Goal: Task Accomplishment & Management: Use online tool/utility

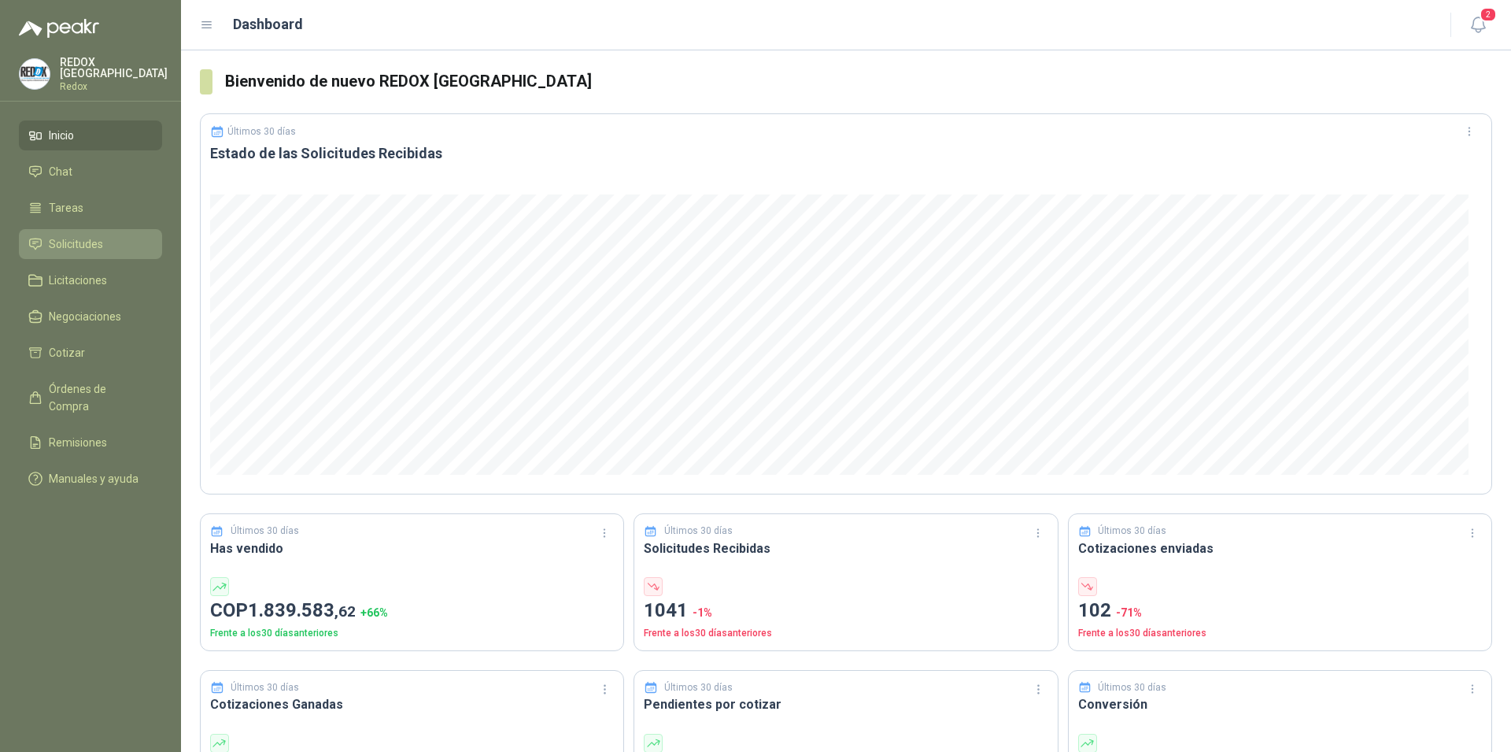
click at [68, 242] on span "Solicitudes" at bounding box center [76, 243] width 54 height 17
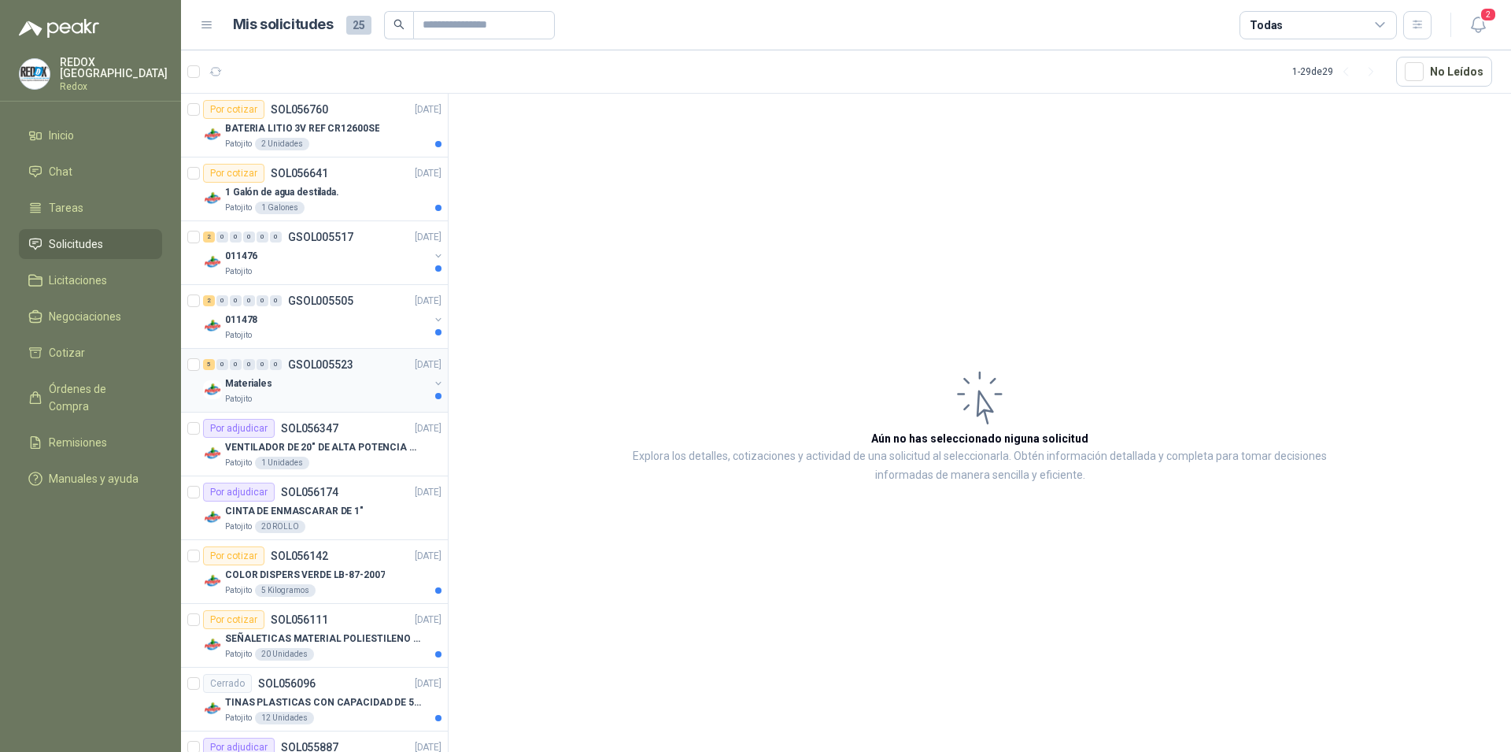
click at [371, 402] on div "Patojito" at bounding box center [327, 399] width 204 height 13
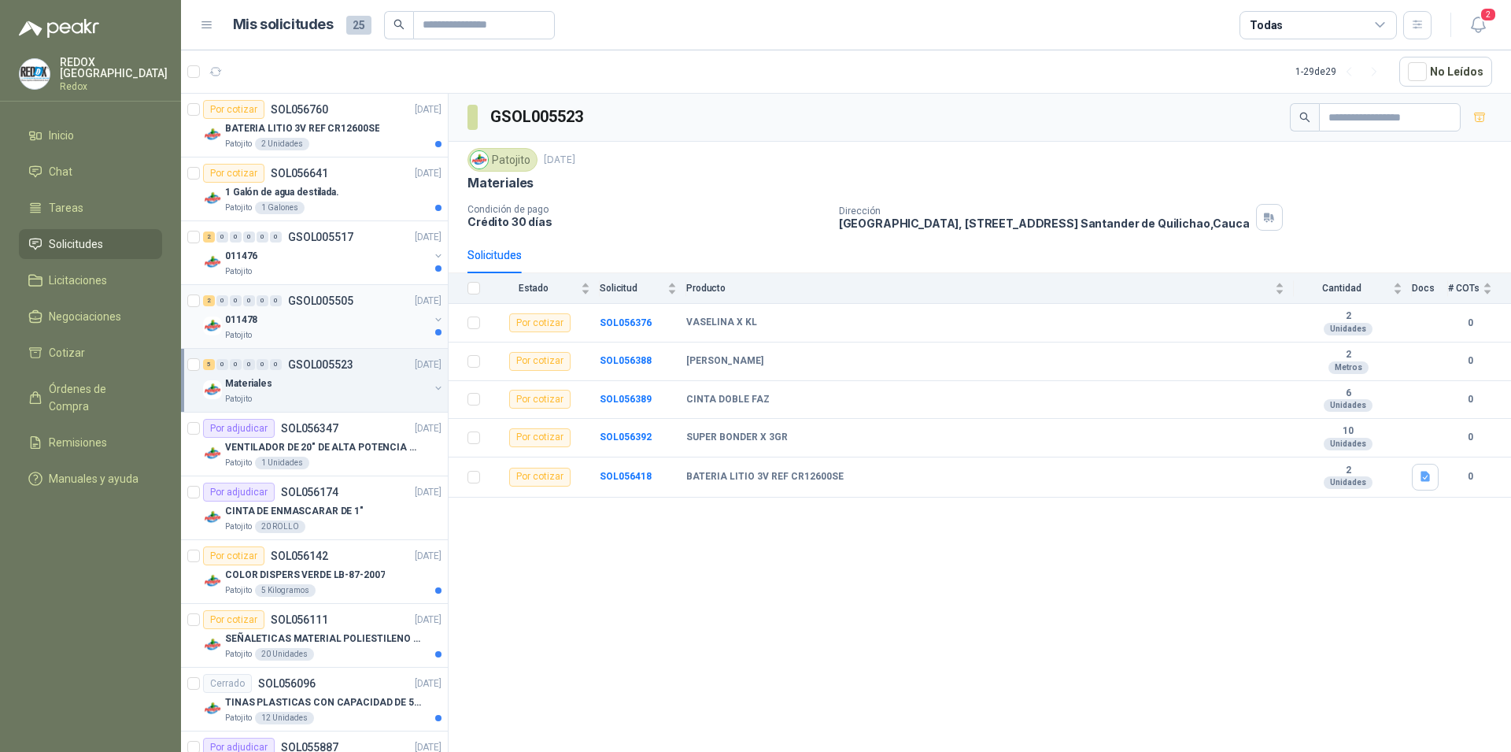
click at [335, 331] on div "Patojito" at bounding box center [327, 335] width 204 height 13
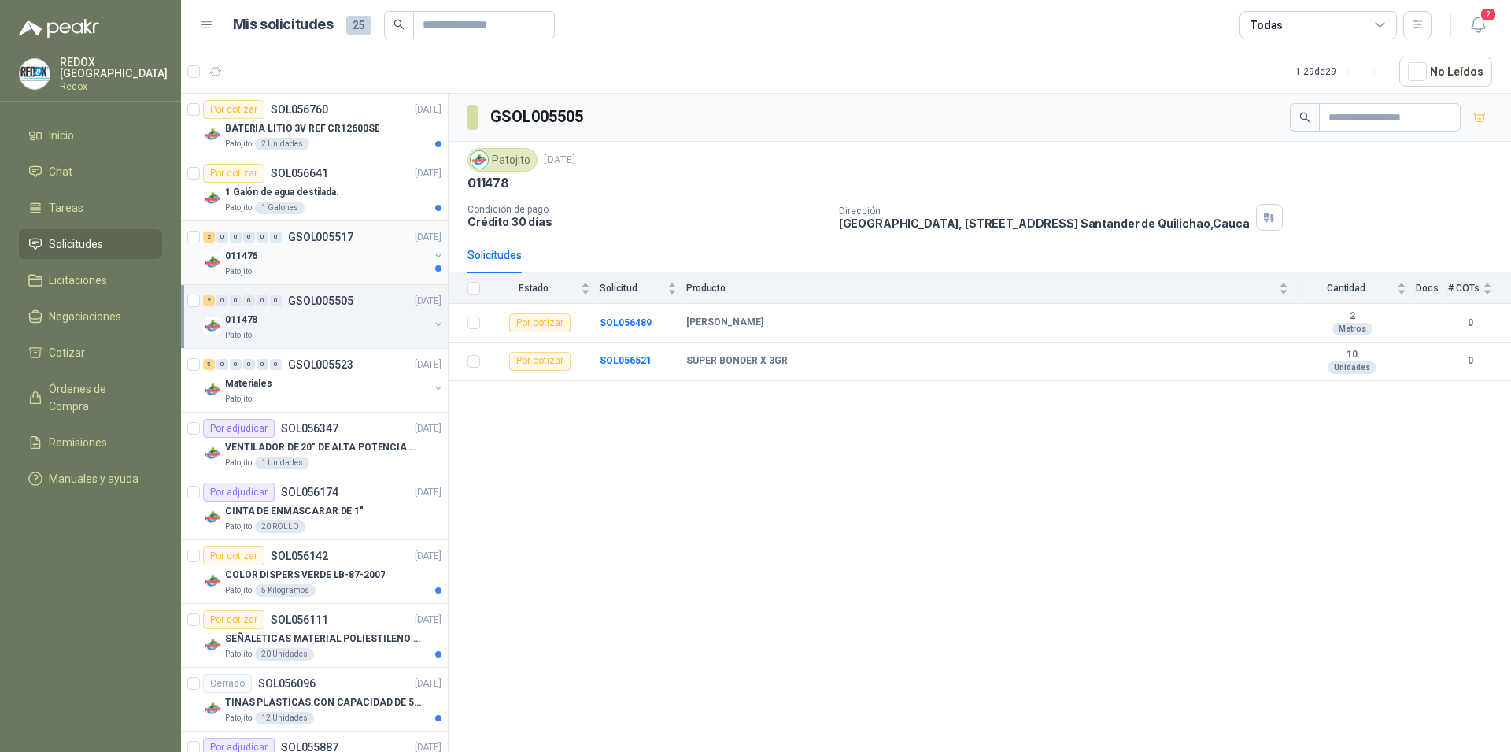
click at [341, 256] on div "011476" at bounding box center [327, 255] width 204 height 19
click at [350, 205] on div "Patojito 1 Galones" at bounding box center [333, 208] width 216 height 13
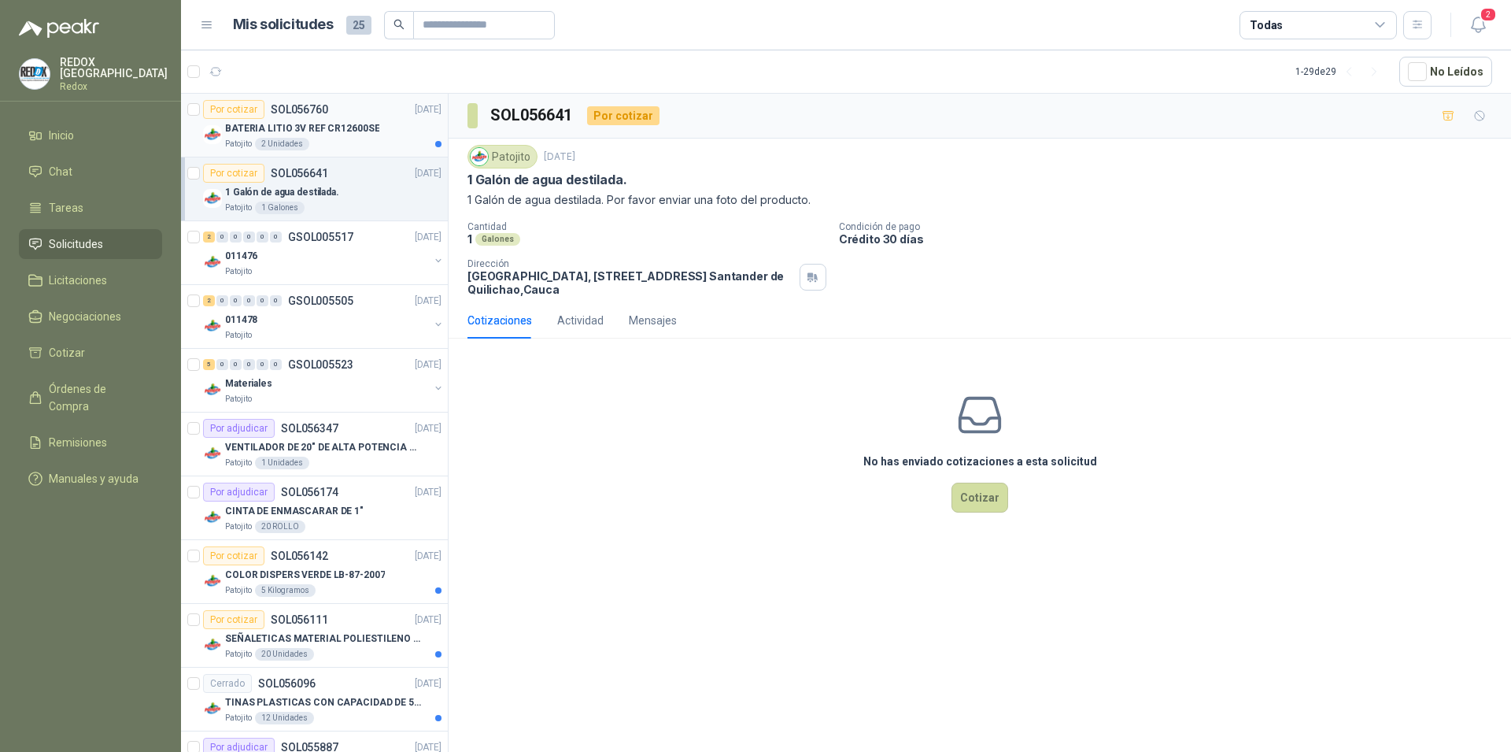
click at [361, 141] on div "Patojito 2 Unidades" at bounding box center [333, 144] width 216 height 13
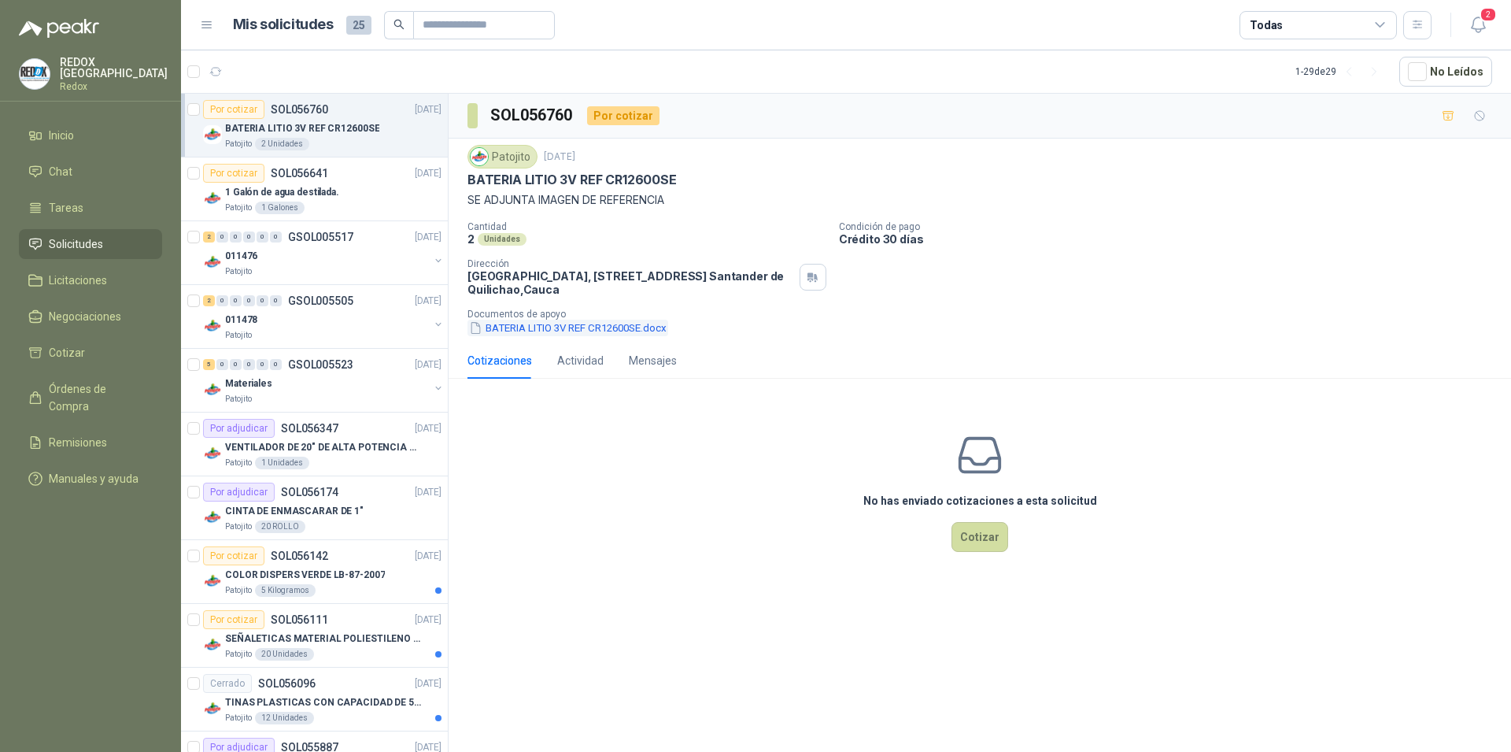
click at [571, 327] on button "BATERIA LITIO 3V REF CR12600SE.docx" at bounding box center [568, 328] width 201 height 17
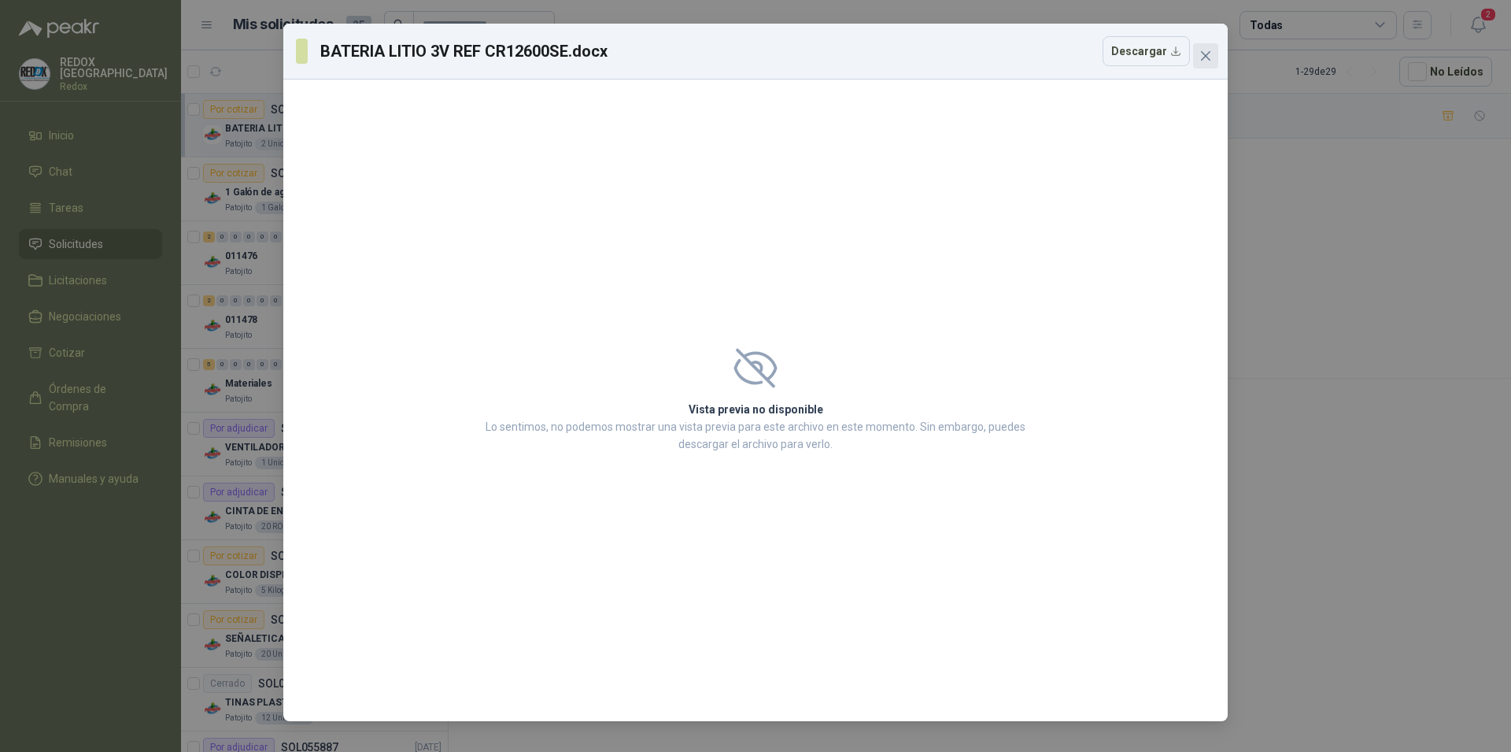
click at [1206, 51] on icon "close" at bounding box center [1206, 56] width 13 height 13
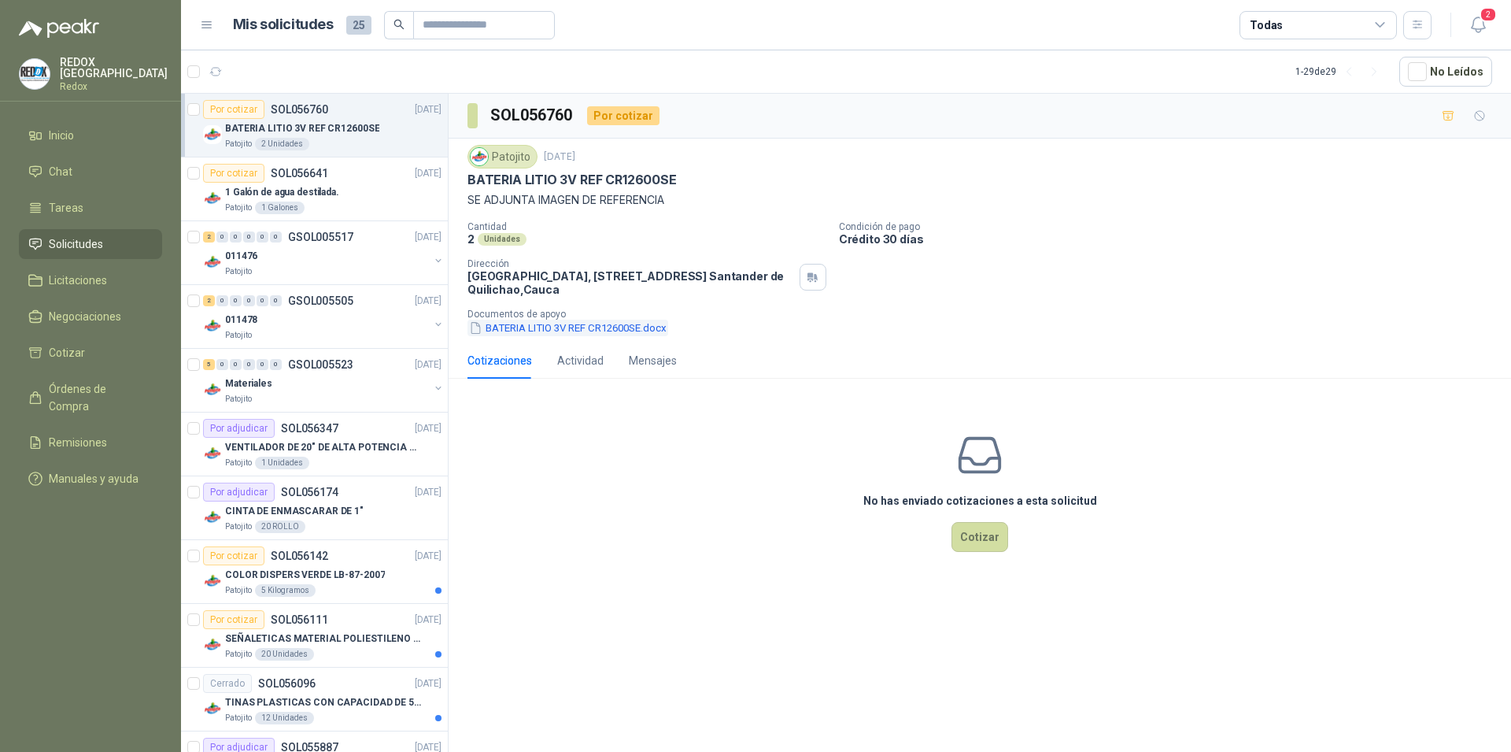
click at [477, 321] on button "BATERIA LITIO 3V REF CR12600SE.docx" at bounding box center [568, 328] width 201 height 17
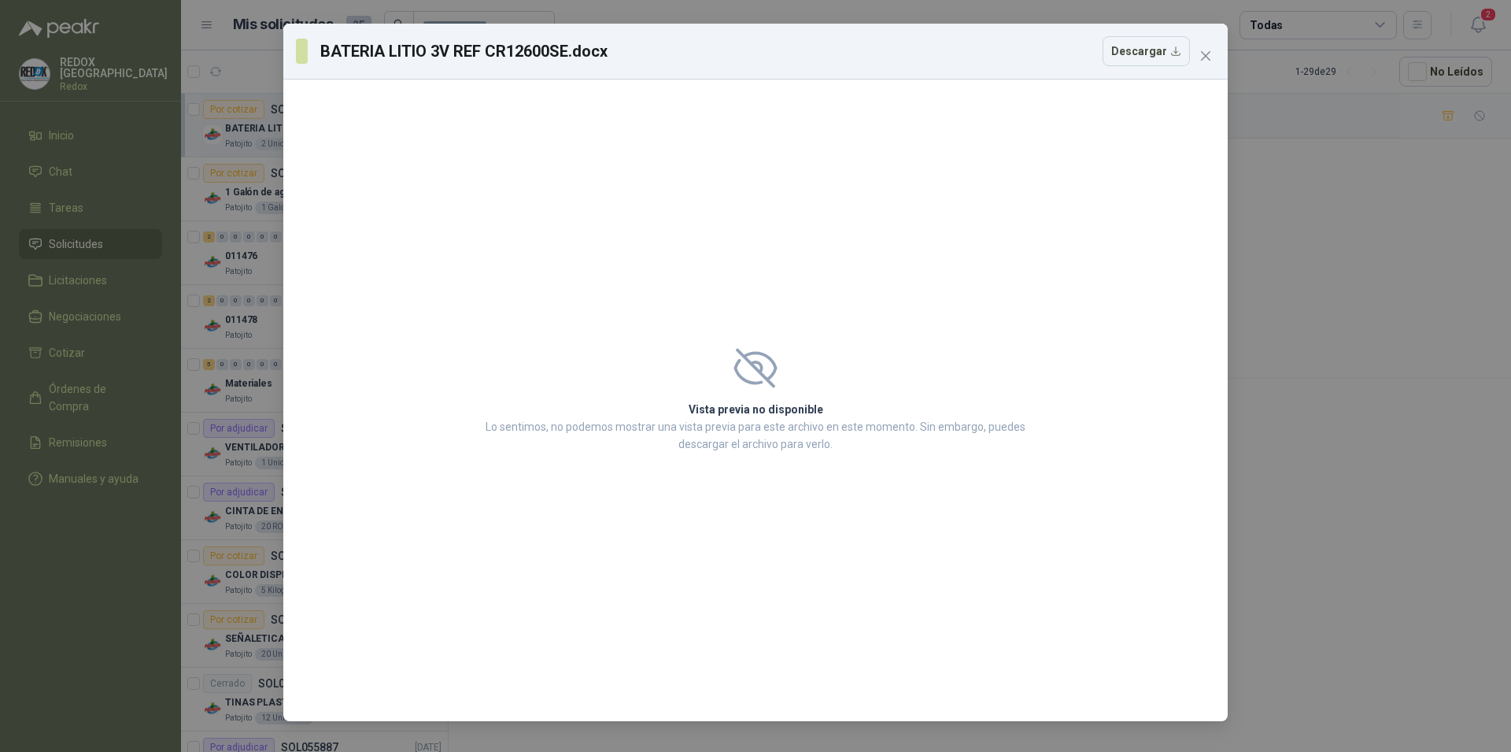
click at [807, 422] on p "Lo sentimos, no podemos mostrar una vista previa para este archivo en este mome…" at bounding box center [755, 435] width 549 height 35
click at [769, 406] on h2 "Vista previa no disponible" at bounding box center [755, 409] width 549 height 17
drag, startPoint x: 769, startPoint y: 406, endPoint x: 1211, endPoint y: 101, distance: 536.9
click at [789, 390] on div "Vista previa no disponible Lo sentimos, no podemos mostrar una vista previa par…" at bounding box center [755, 400] width 587 height 142
click at [1204, 54] on icon "close" at bounding box center [1205, 55] width 9 height 9
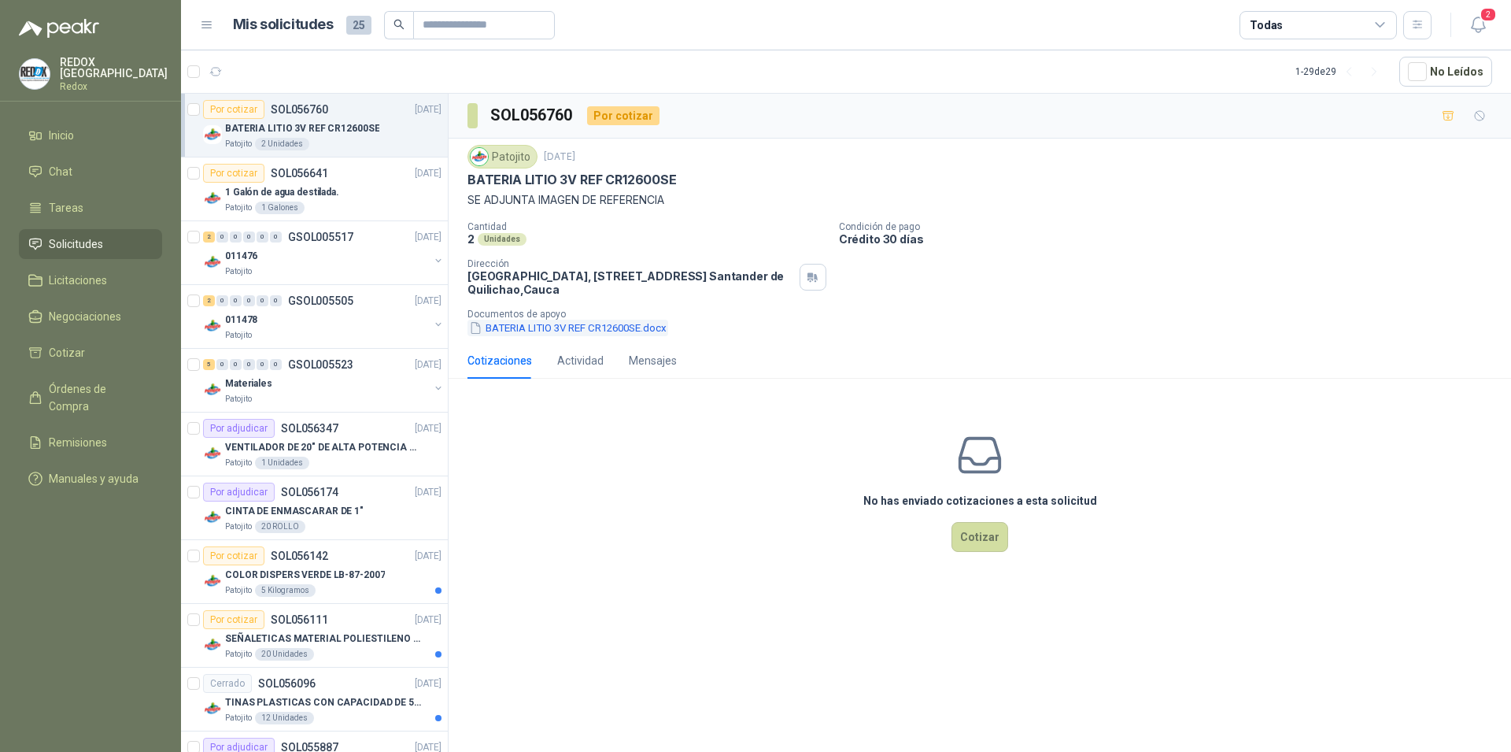
click at [638, 324] on button "BATERIA LITIO 3V REF CR12600SE.docx" at bounding box center [568, 328] width 201 height 17
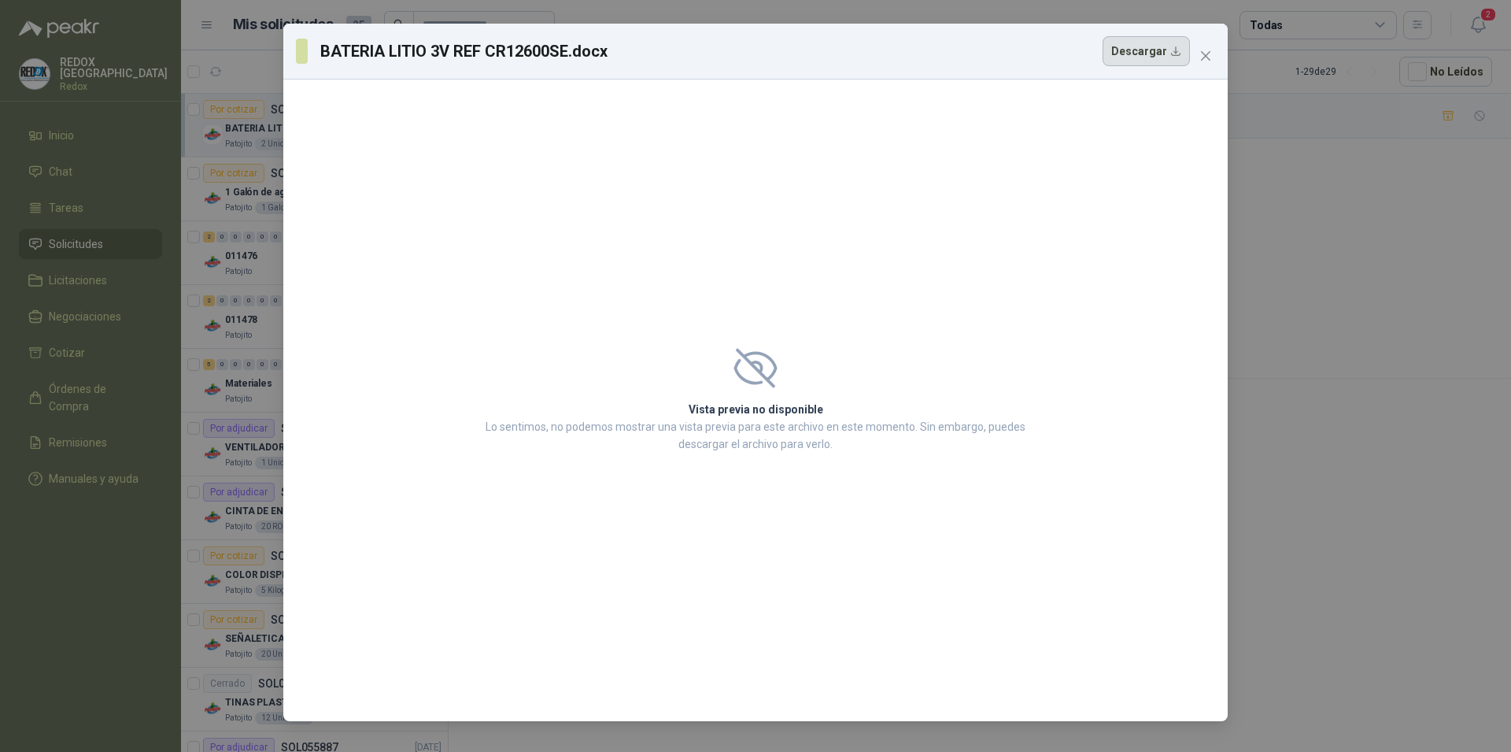
click at [1161, 47] on button "Descargar" at bounding box center [1146, 51] width 87 height 30
click at [1404, 420] on div "BATERIA LITIO 3V REF CR12600SE.docx Descargar Vista previa no disponible Lo sen…" at bounding box center [755, 376] width 1511 height 752
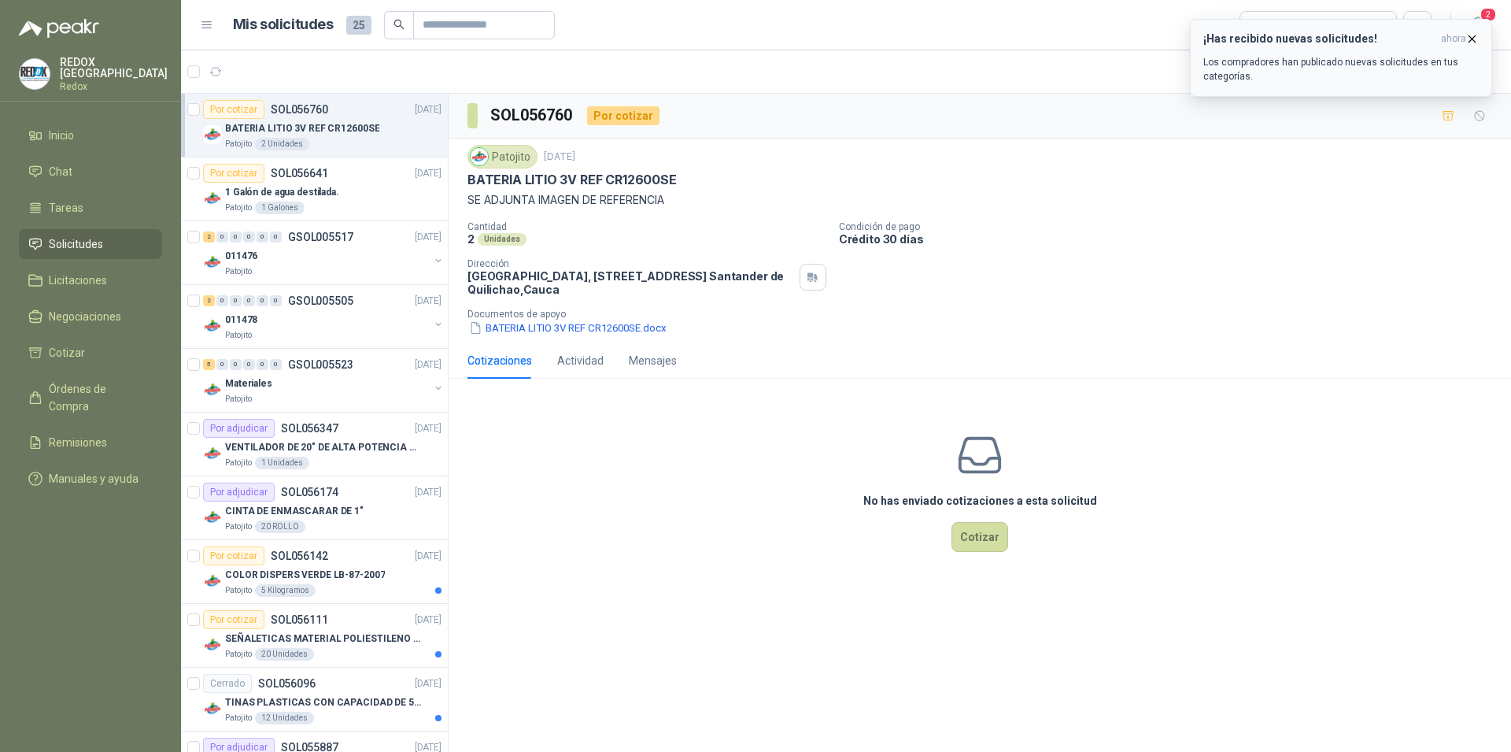
click at [1326, 64] on p "Los compradores han publicado nuevas solicitudes en tus categorías." at bounding box center [1342, 69] width 276 height 28
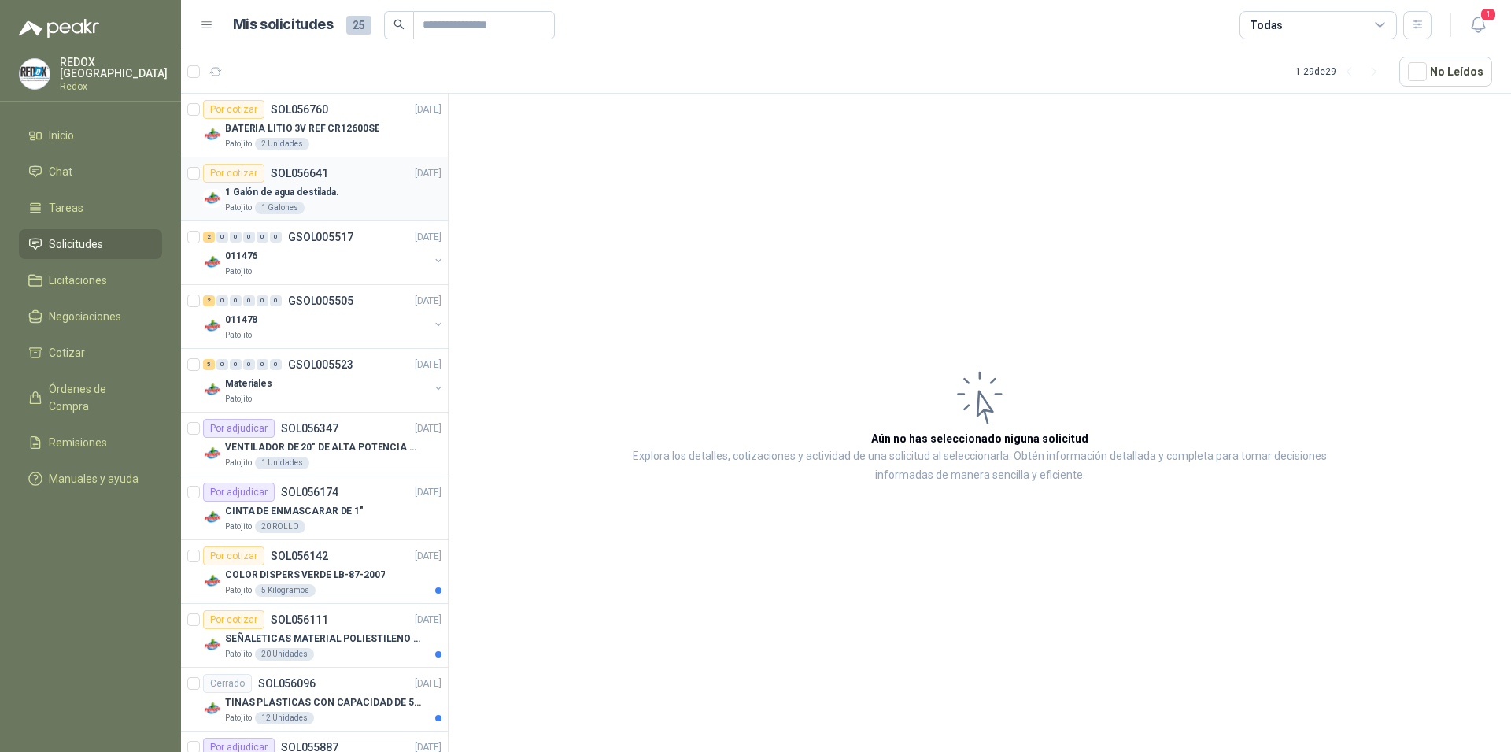
click at [353, 203] on div "Patojito 1 Galones" at bounding box center [333, 208] width 216 height 13
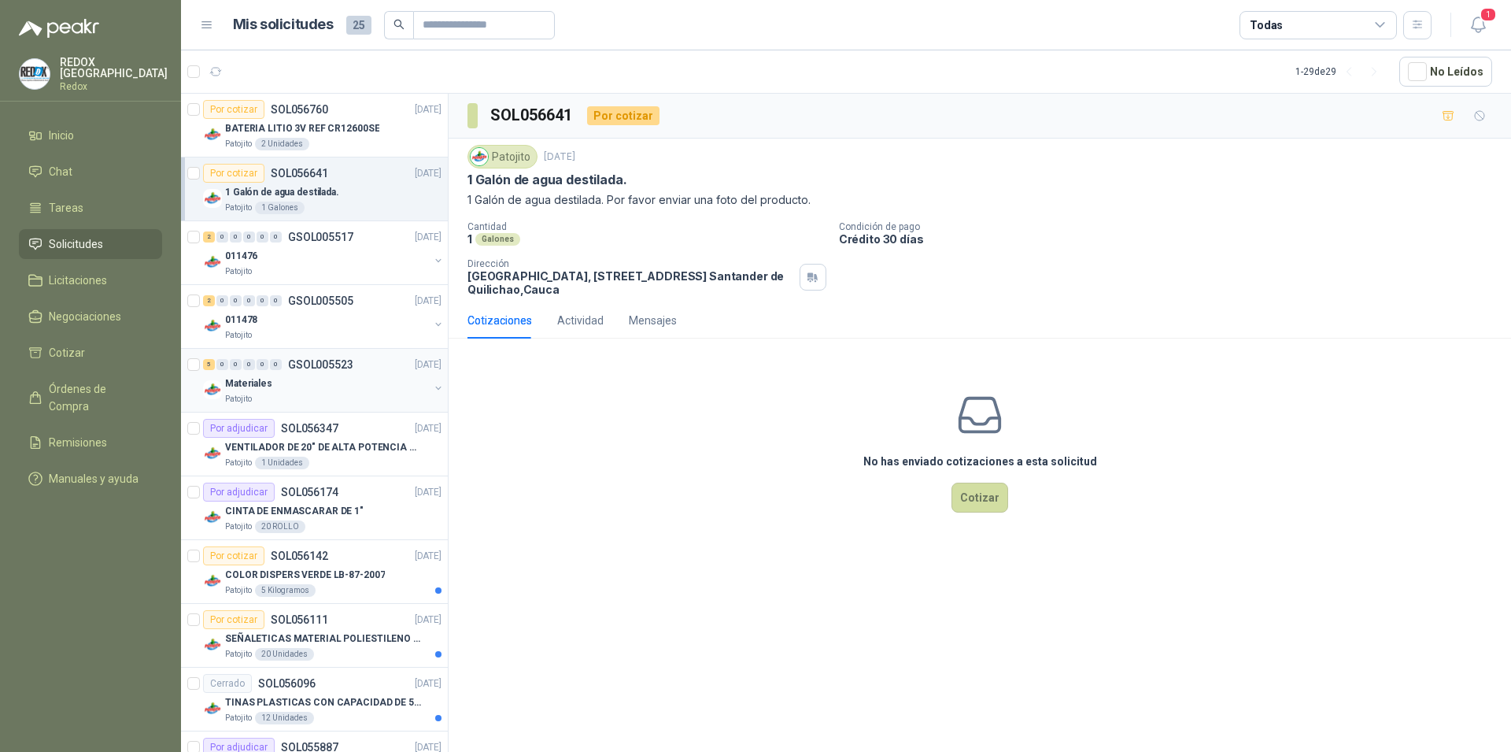
click at [333, 370] on p "GSOL005523" at bounding box center [320, 364] width 65 height 11
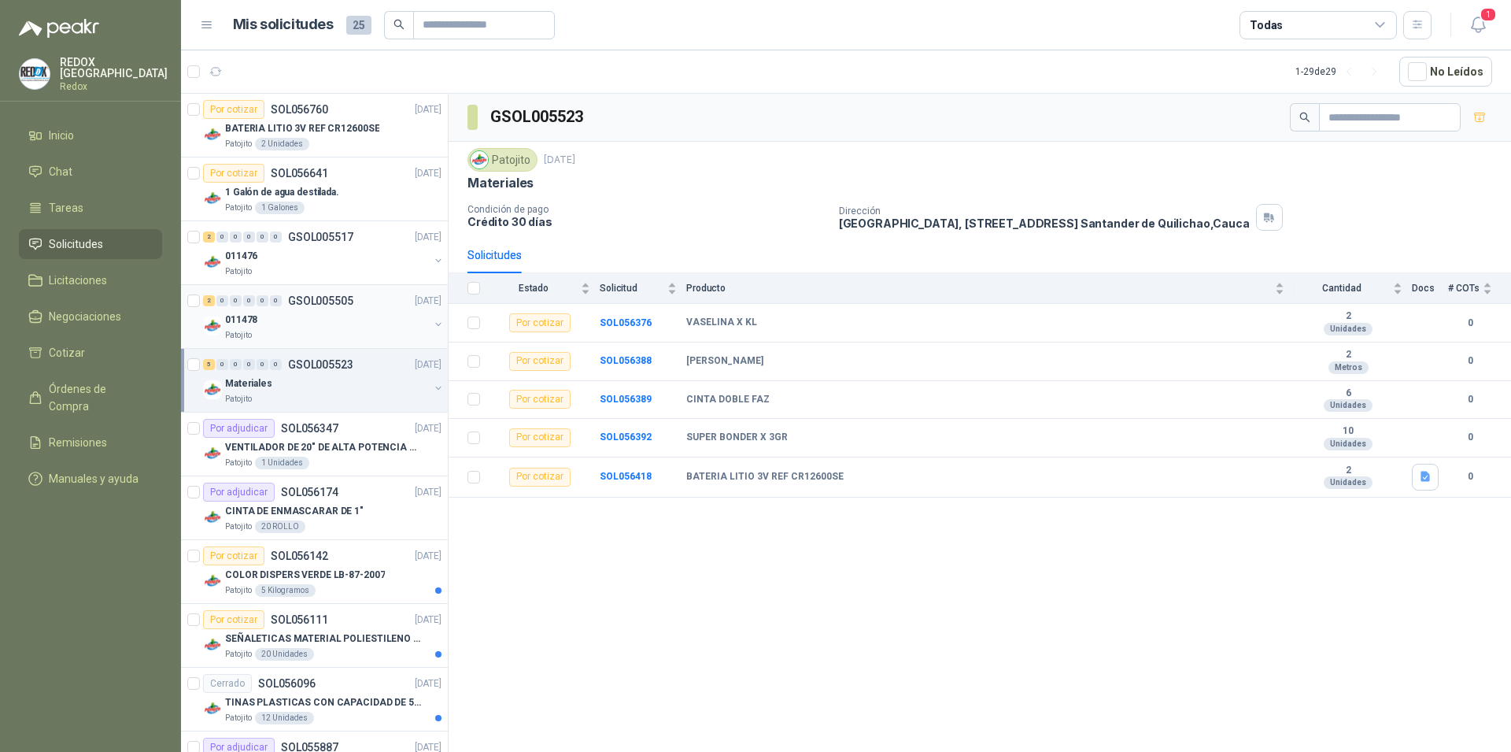
click at [343, 332] on div "Patojito" at bounding box center [327, 335] width 204 height 13
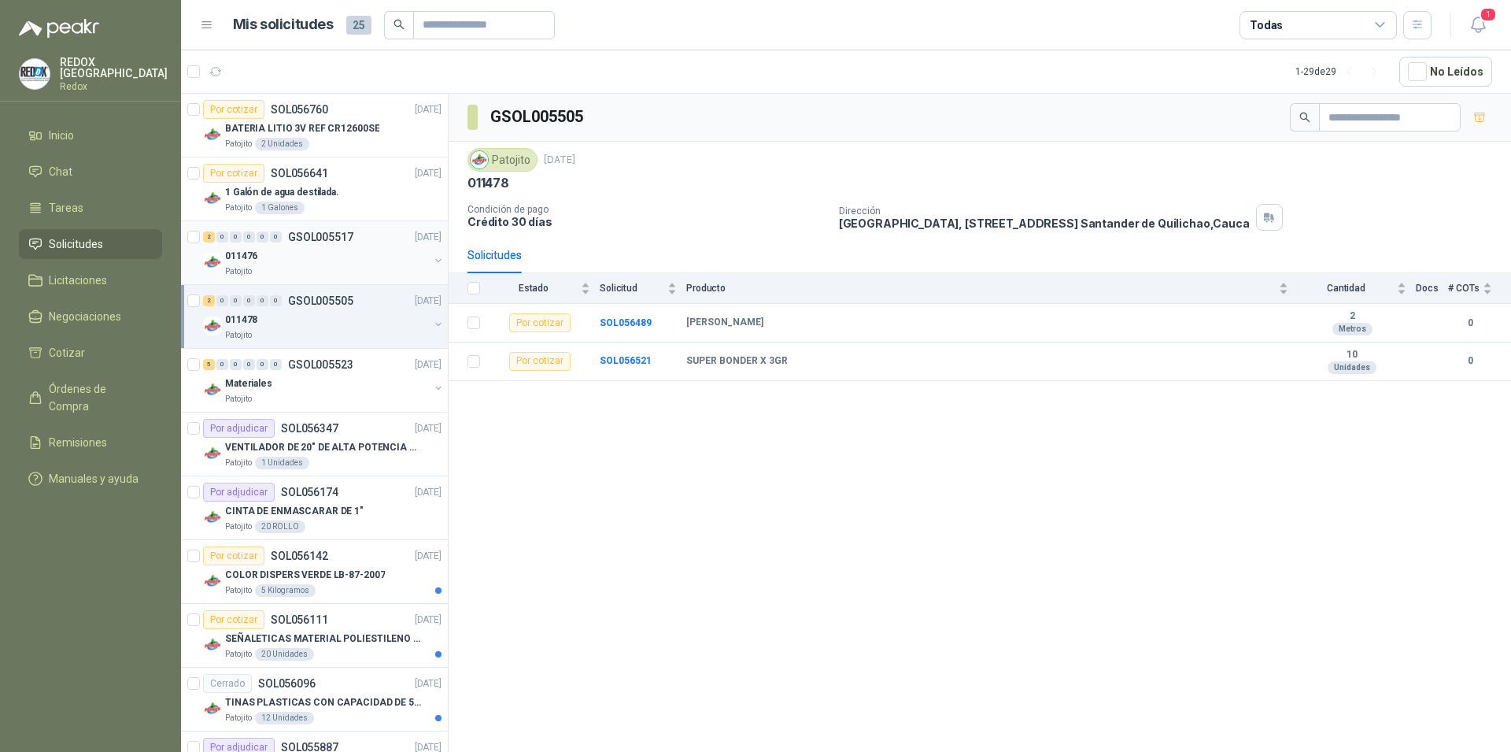
click at [298, 262] on div "011476" at bounding box center [327, 255] width 204 height 19
click at [309, 322] on div "011478" at bounding box center [327, 319] width 204 height 19
click at [1479, 117] on icon "button" at bounding box center [1480, 117] width 13 height 13
click at [328, 254] on div "011476" at bounding box center [327, 255] width 204 height 19
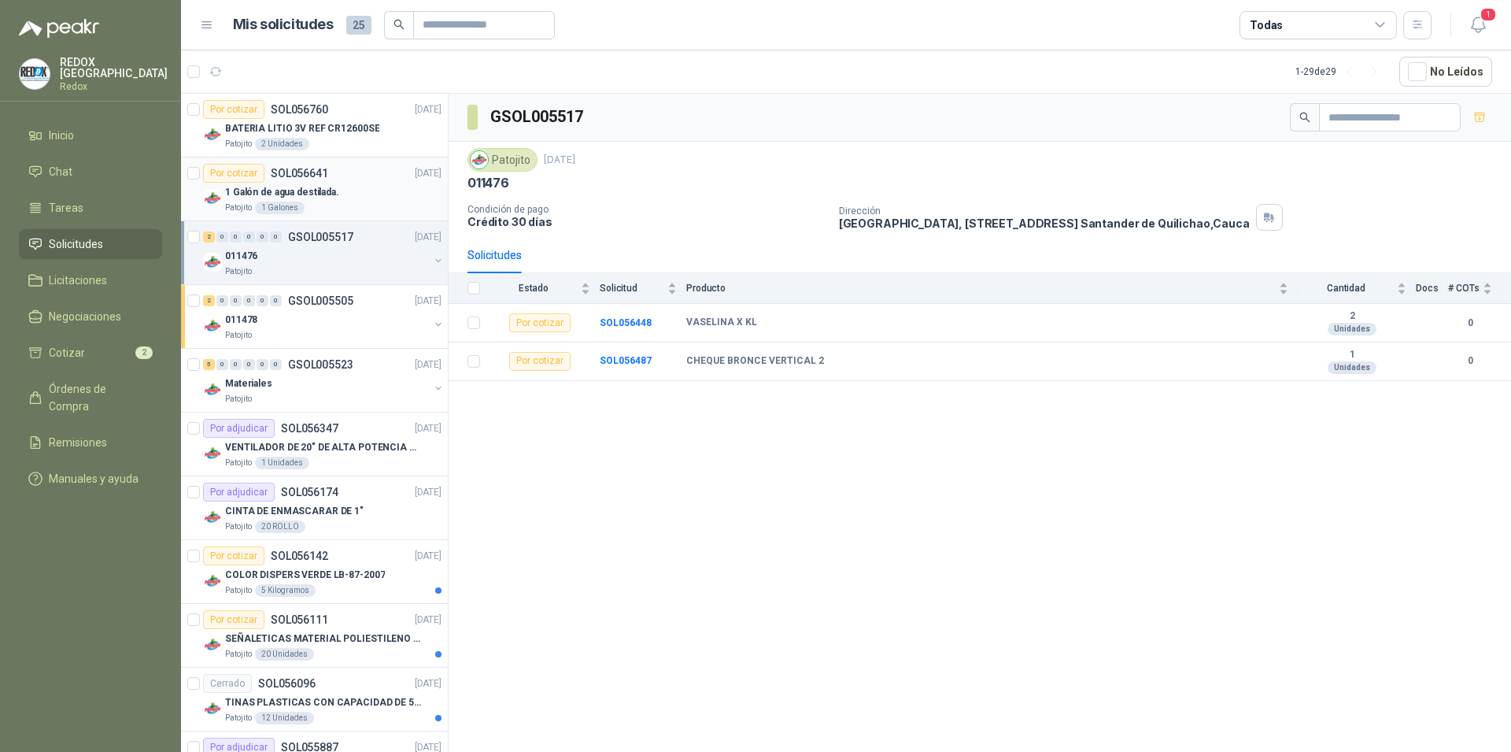
click at [341, 202] on div "Patojito 1 Galones" at bounding box center [333, 208] width 216 height 13
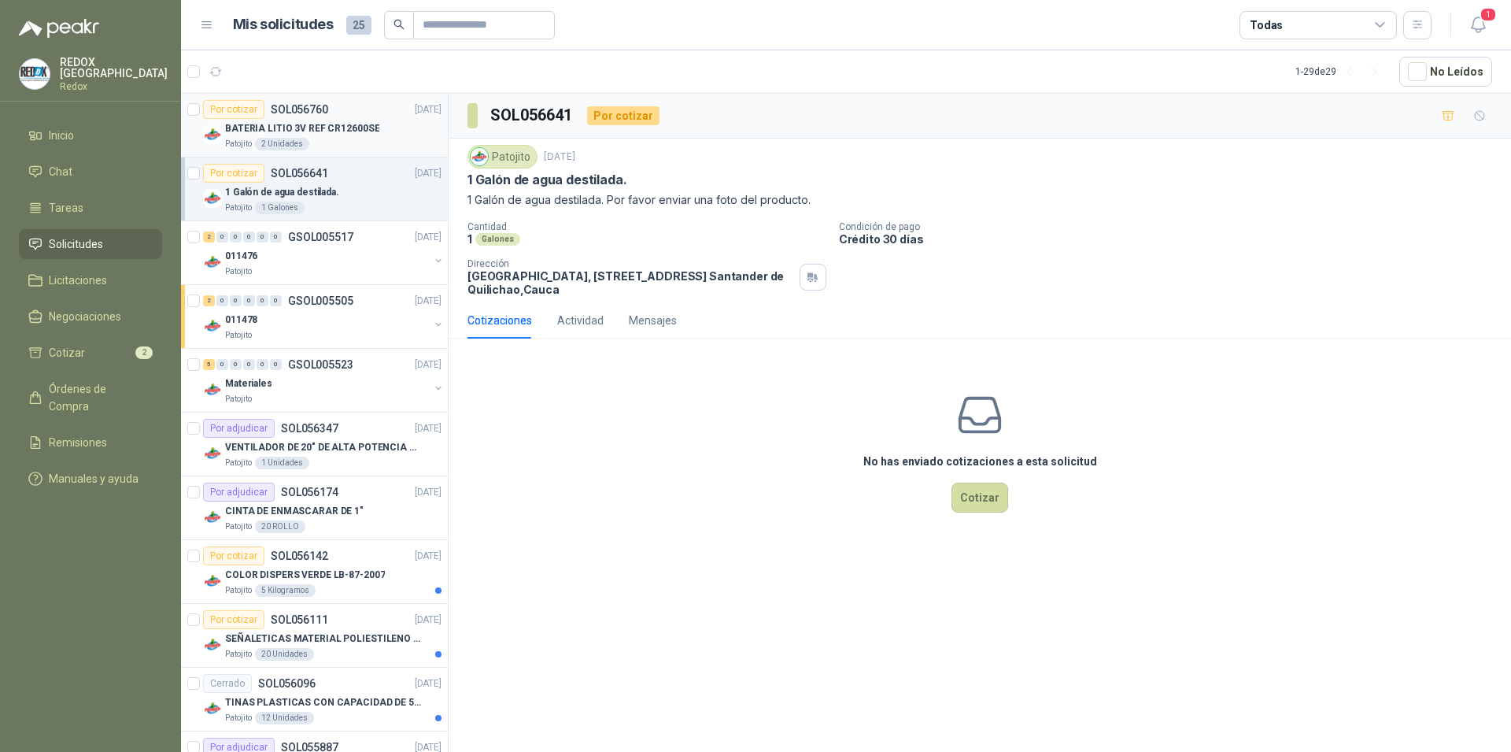
click at [366, 129] on p "BATERIA LITIO 3V REF CR12600SE" at bounding box center [302, 128] width 154 height 15
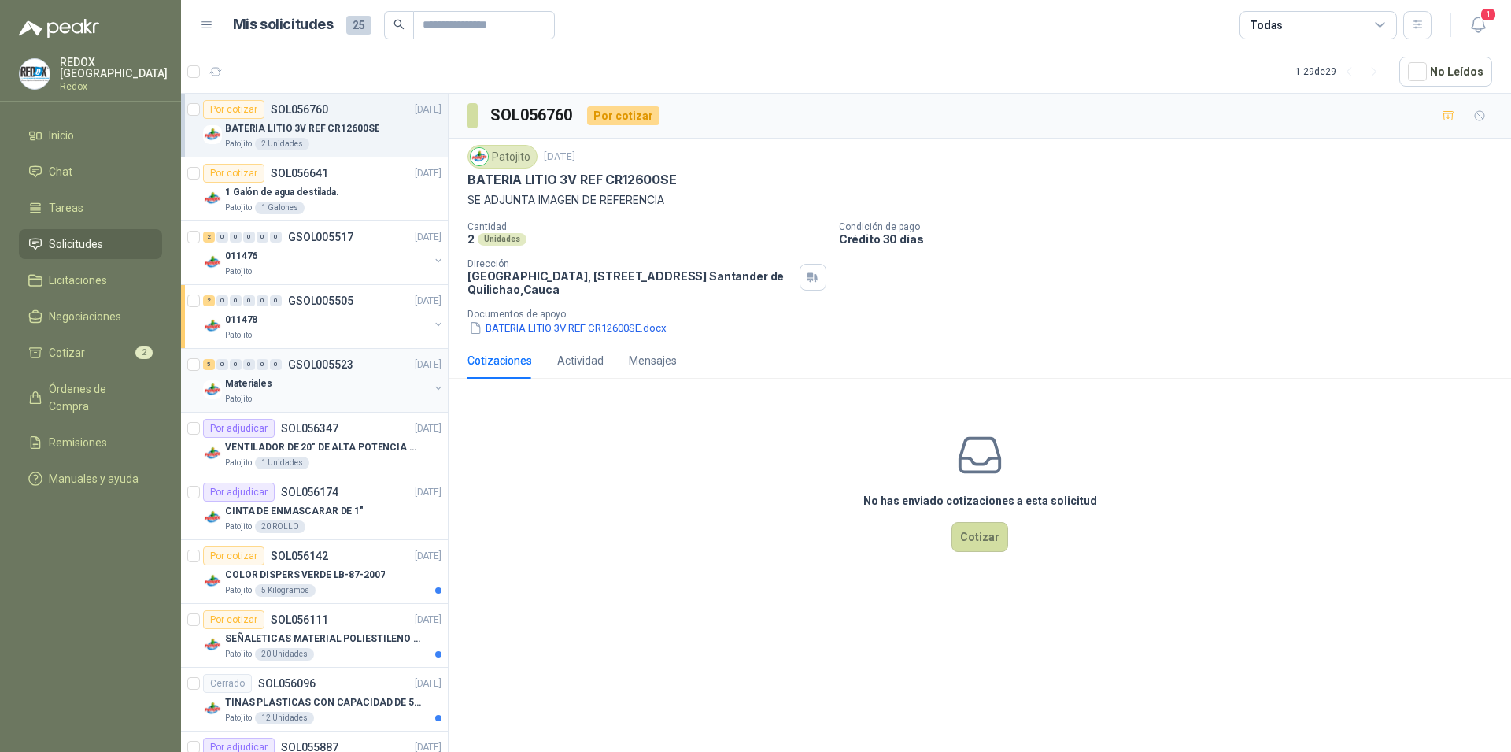
click at [331, 398] on div "Patojito" at bounding box center [327, 399] width 204 height 13
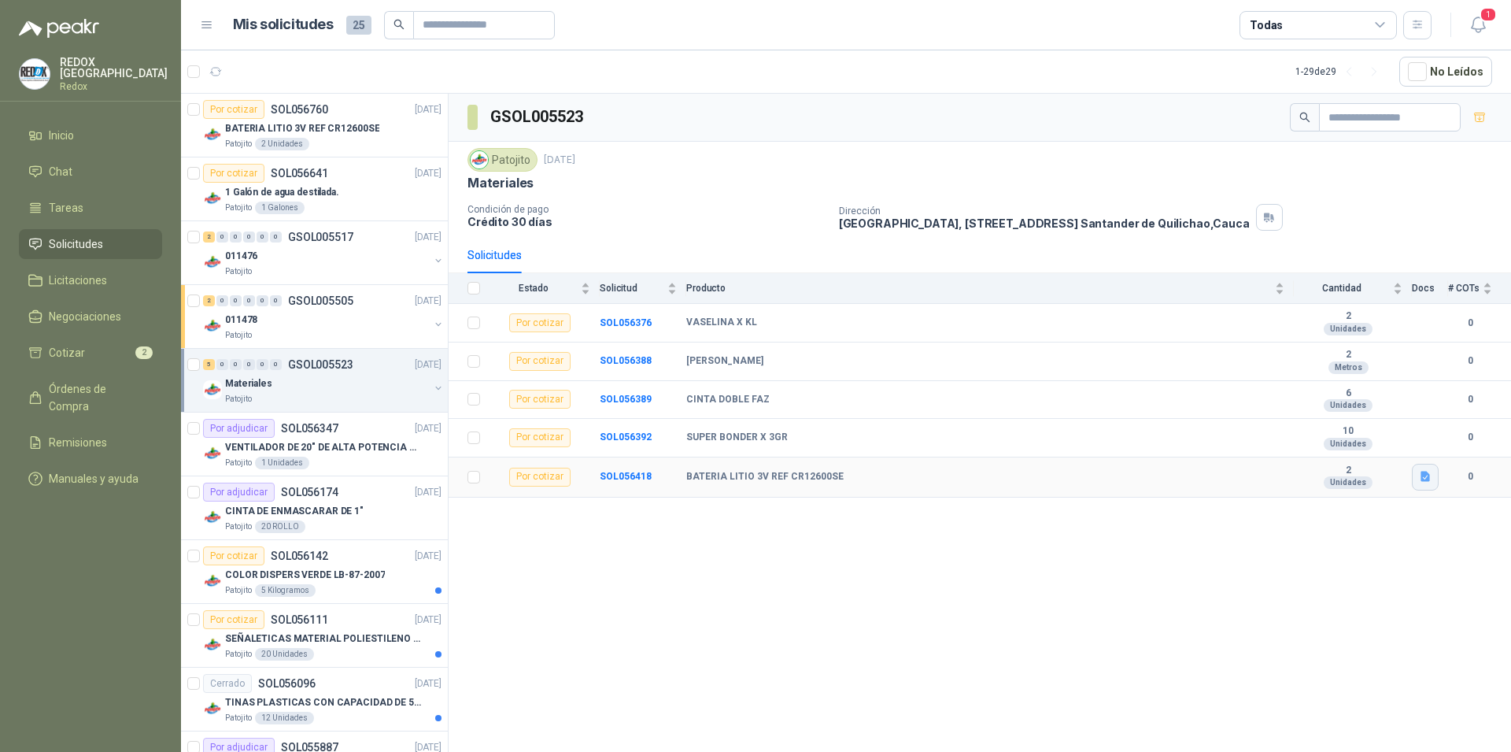
click at [1425, 477] on icon "button" at bounding box center [1425, 477] width 9 height 10
click at [1396, 440] on button "BATERIA LITIO 3V REF CR12600SE.docx" at bounding box center [1328, 443] width 201 height 17
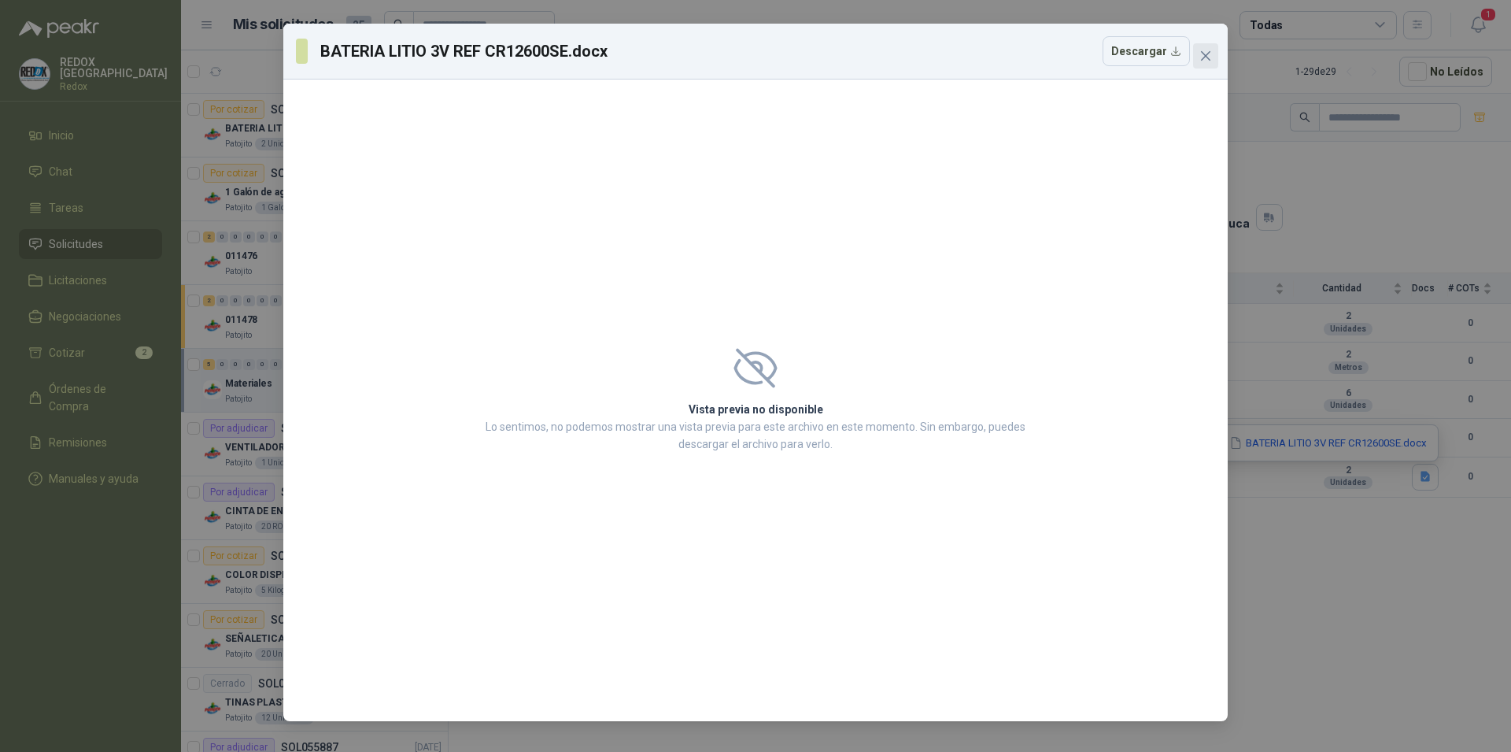
click at [1202, 58] on icon "close" at bounding box center [1206, 56] width 13 height 13
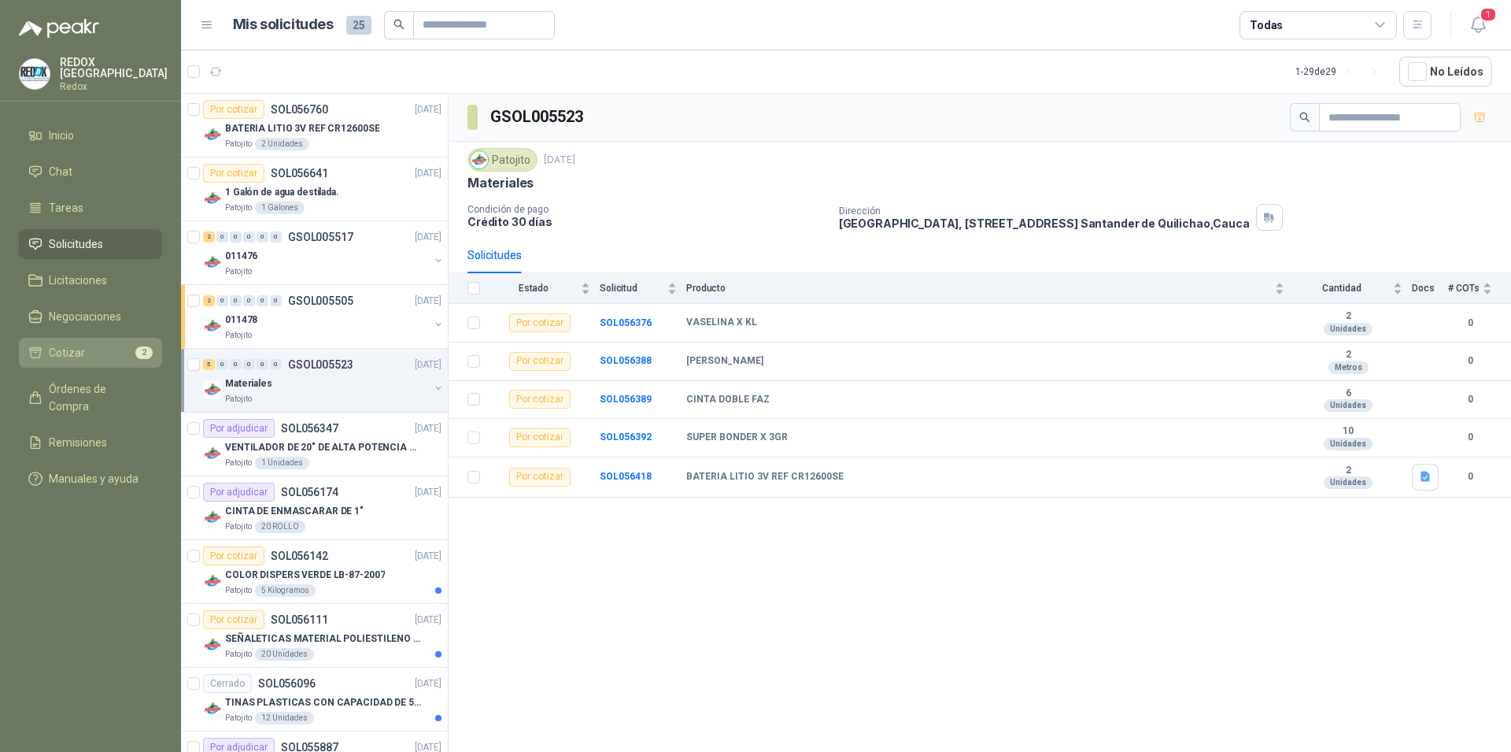
click at [107, 351] on li "Cotizar 2" at bounding box center [90, 352] width 124 height 17
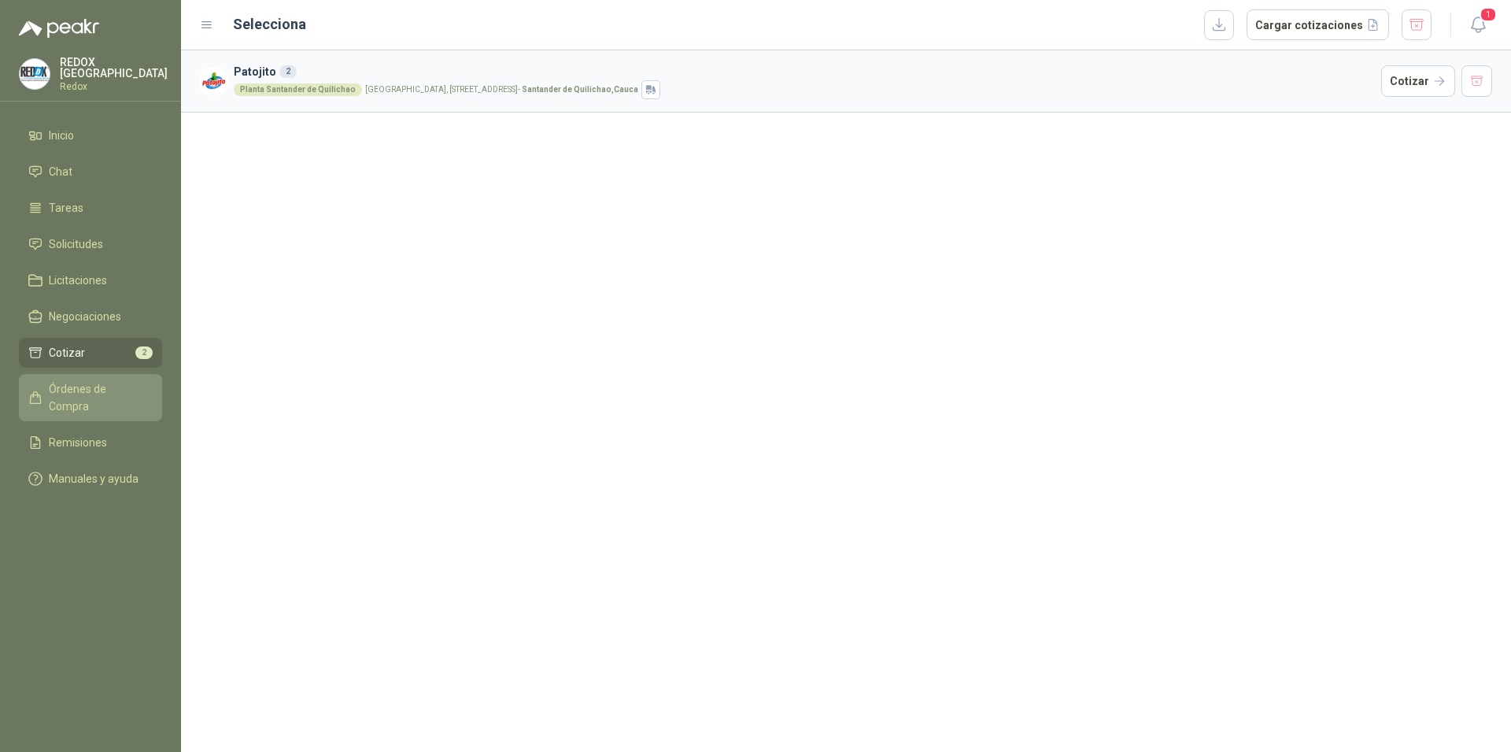
click at [61, 381] on span "Órdenes de Compra" at bounding box center [98, 397] width 98 height 35
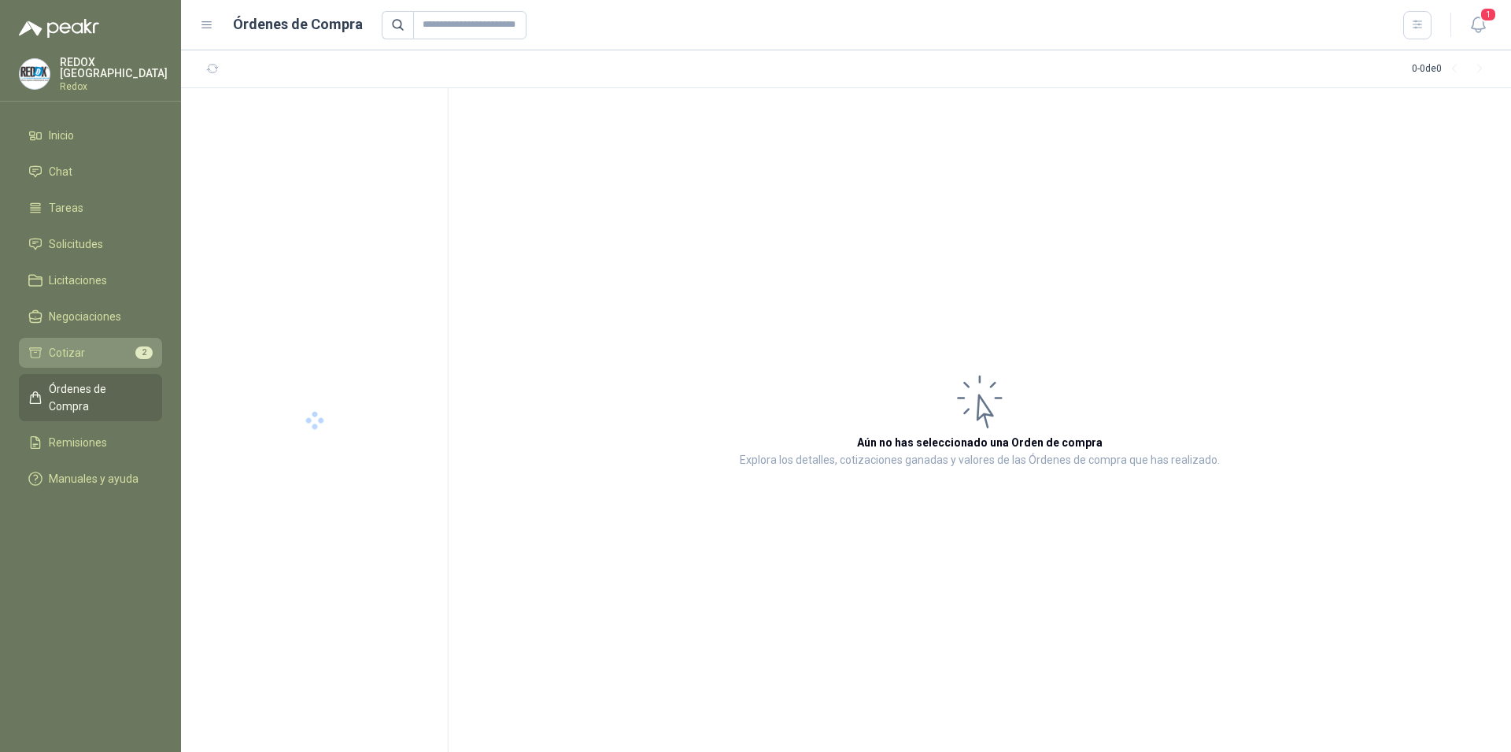
click at [70, 350] on span "Cotizar" at bounding box center [67, 352] width 36 height 17
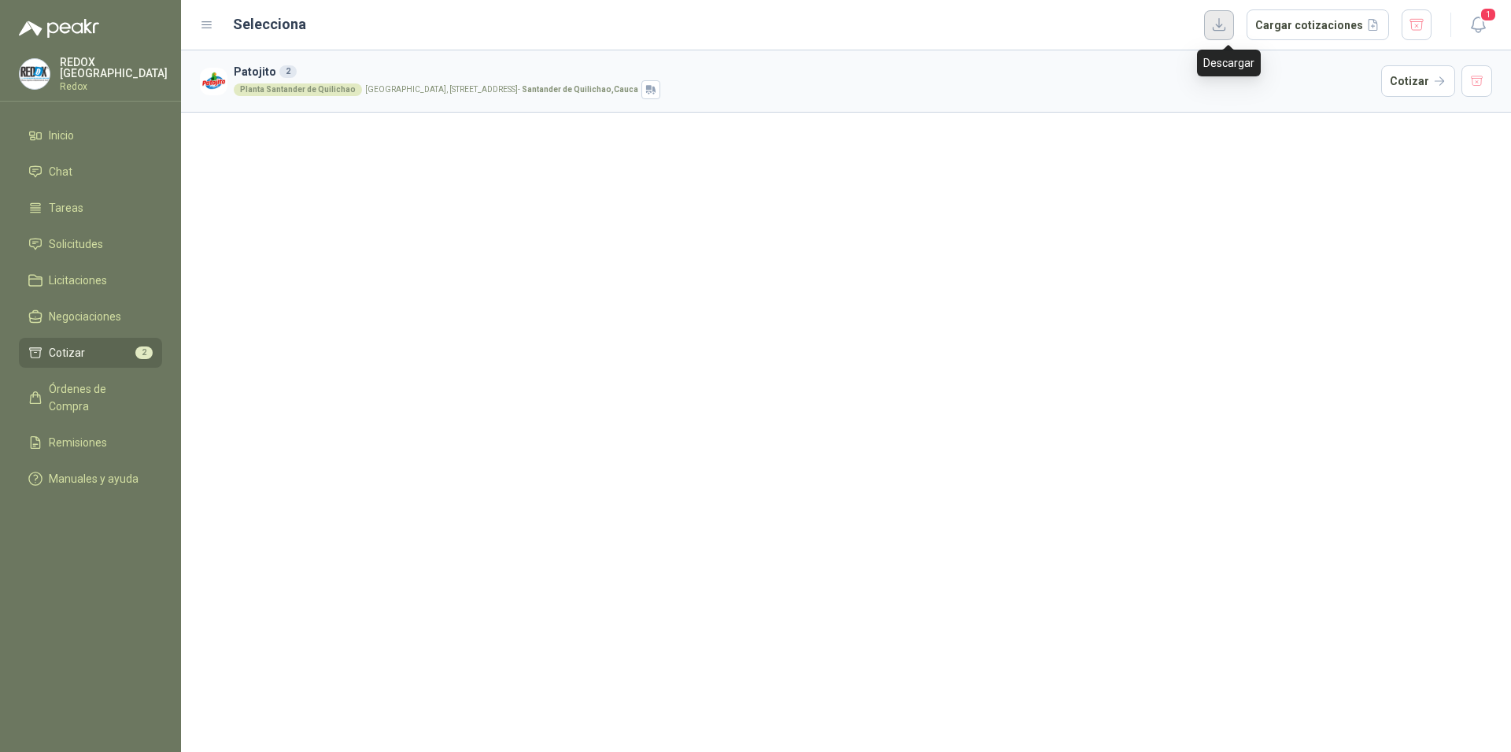
click at [1226, 31] on button "button" at bounding box center [1219, 25] width 30 height 30
click at [1323, 26] on button "Cargar cotizaciones" at bounding box center [1318, 24] width 142 height 31
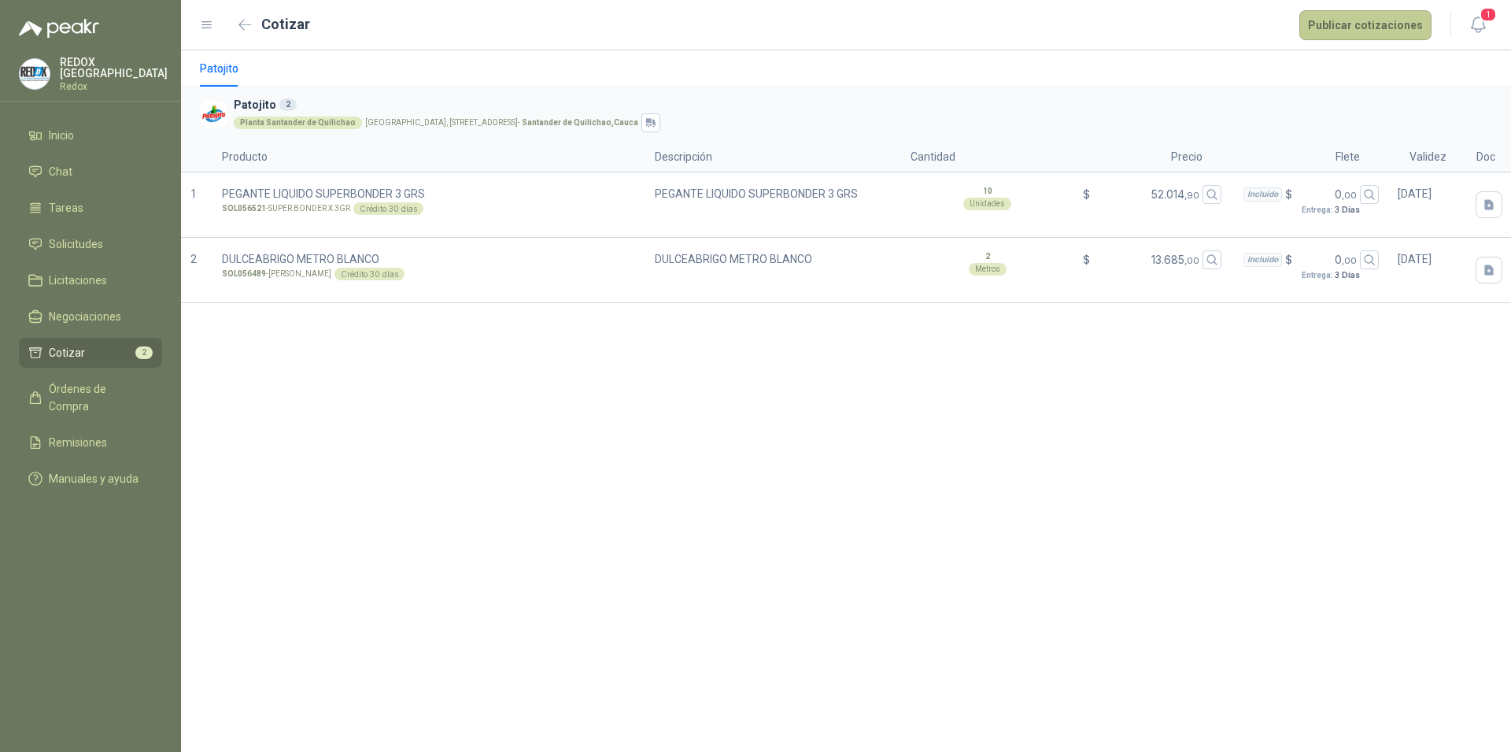
click at [1367, 34] on button "Publicar cotizaciones" at bounding box center [1366, 25] width 132 height 30
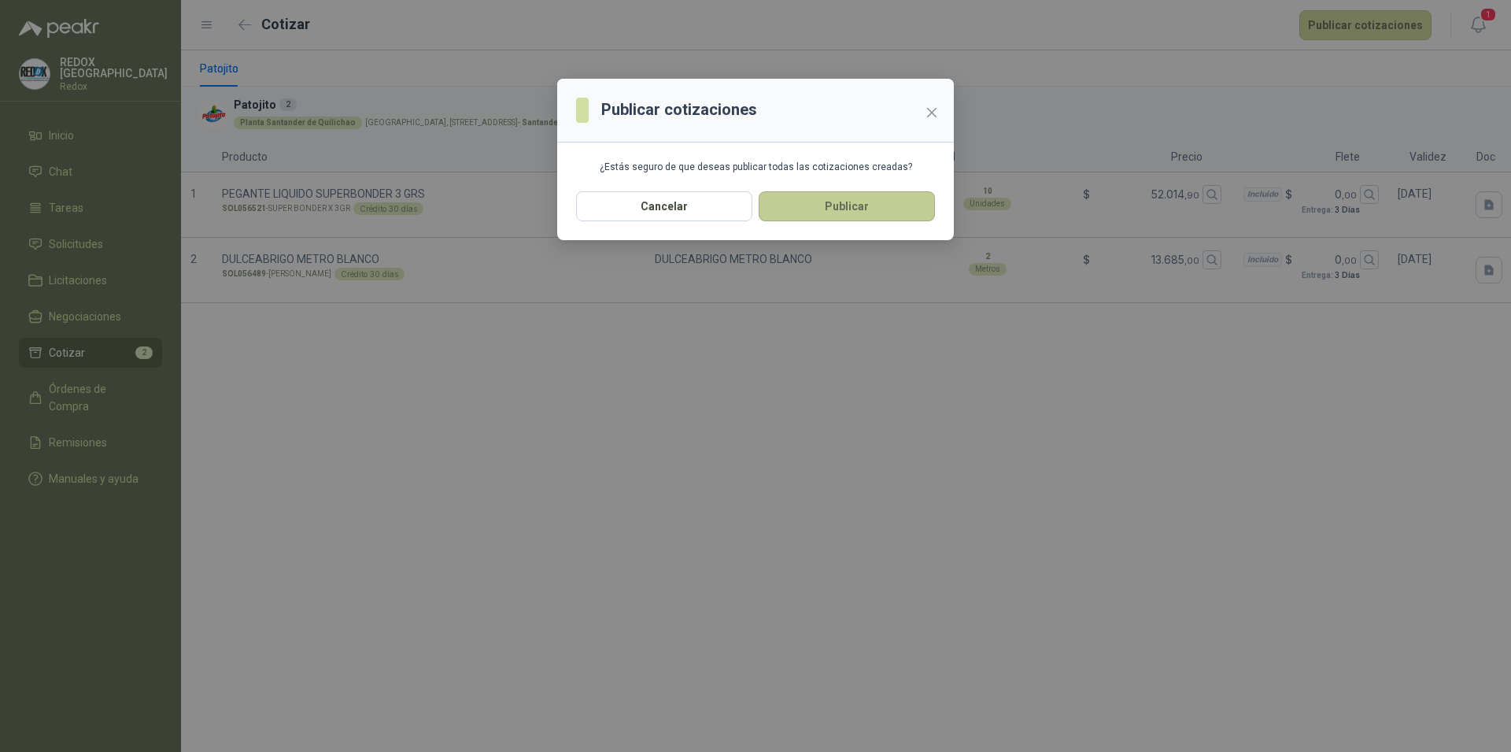
click at [873, 205] on button "Publicar" at bounding box center [847, 206] width 176 height 30
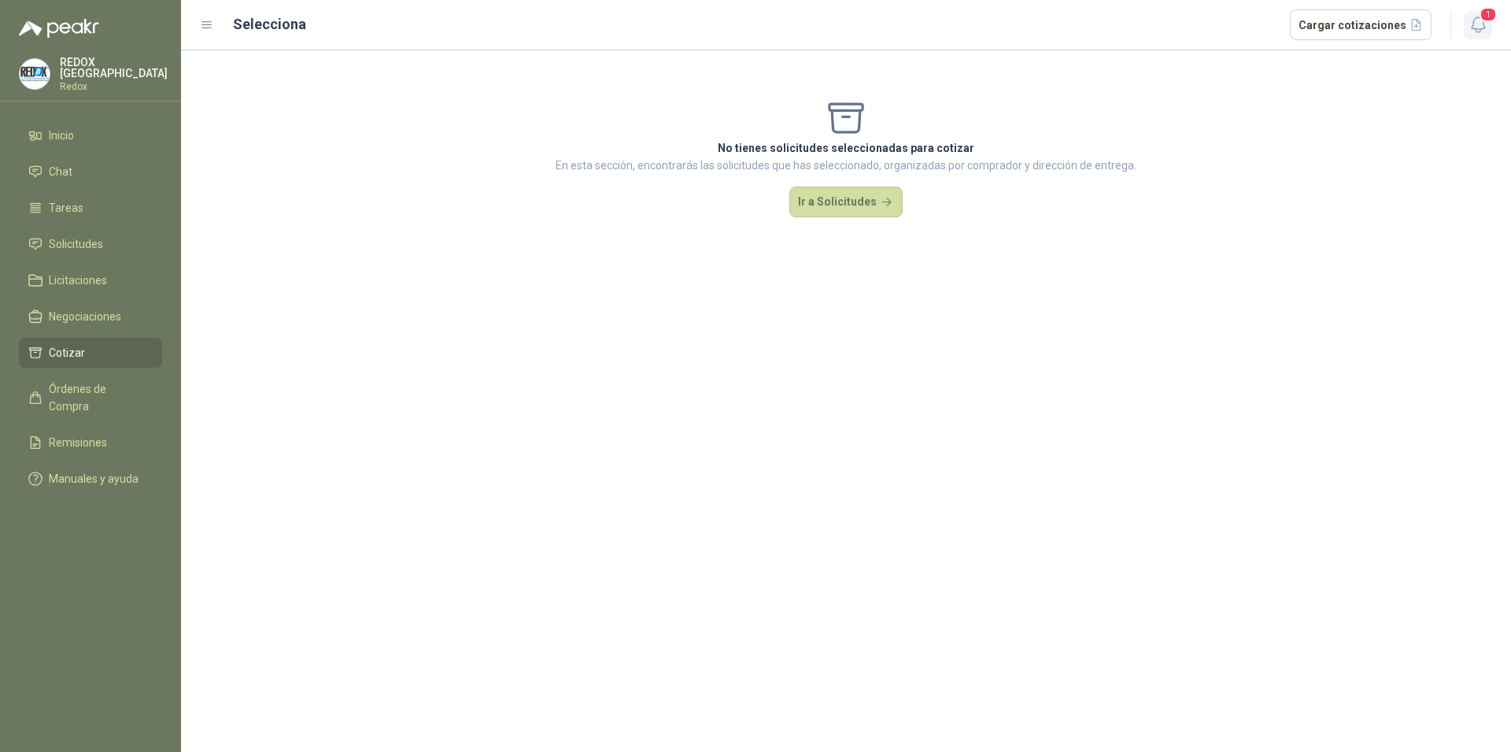
click at [1484, 29] on icon "button" at bounding box center [1479, 25] width 20 height 20
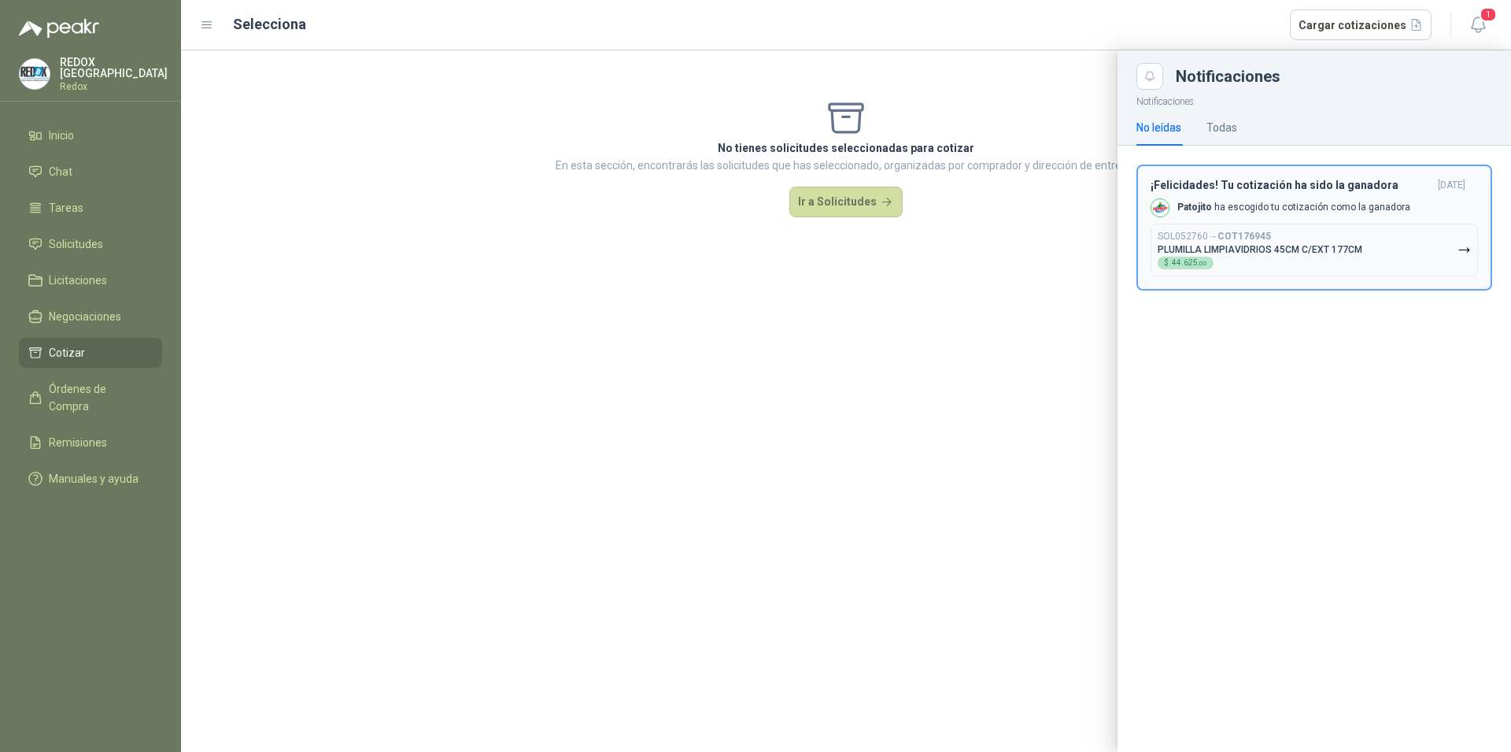
click at [1263, 210] on p "[PERSON_NAME] ha escogido tu cotización como la ganadora" at bounding box center [1294, 207] width 233 height 13
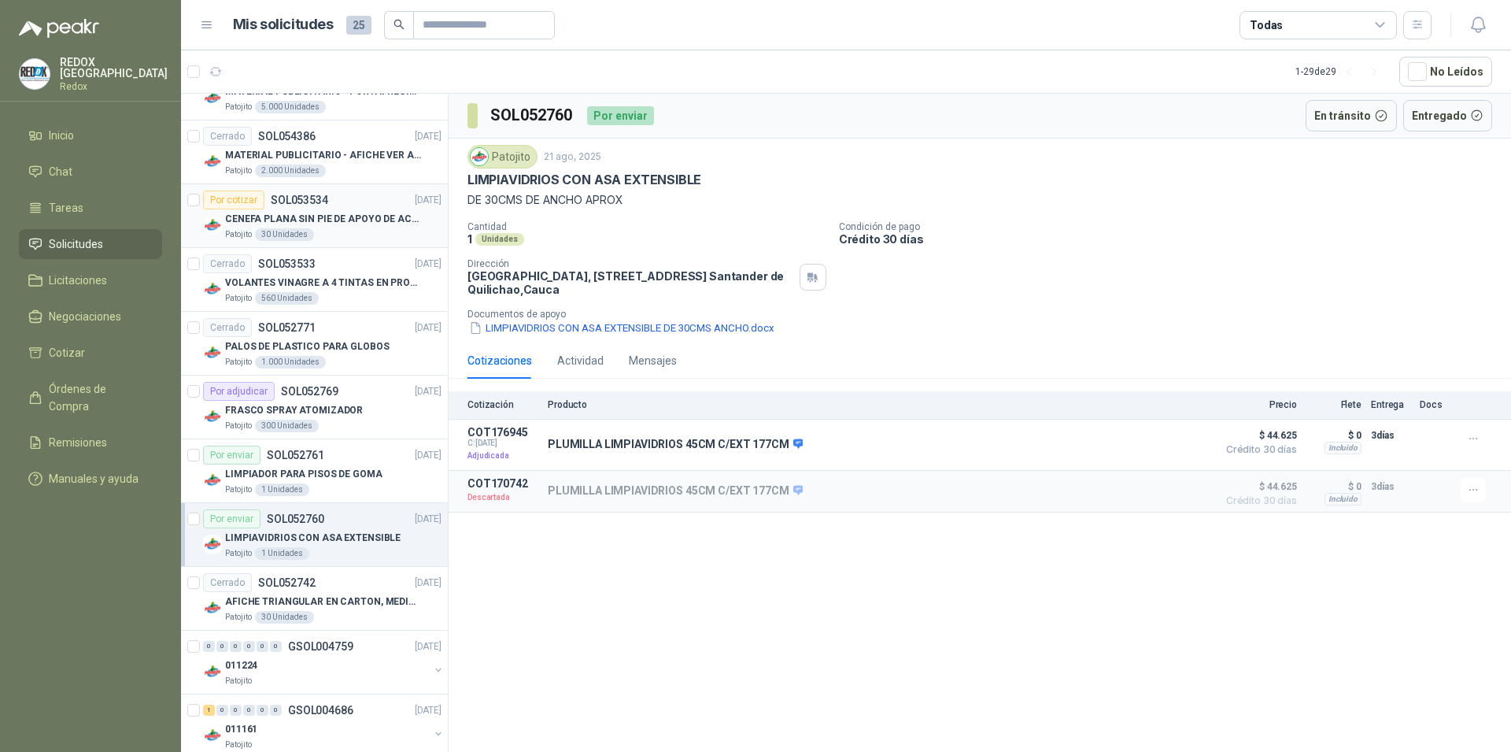
scroll to position [1208, 0]
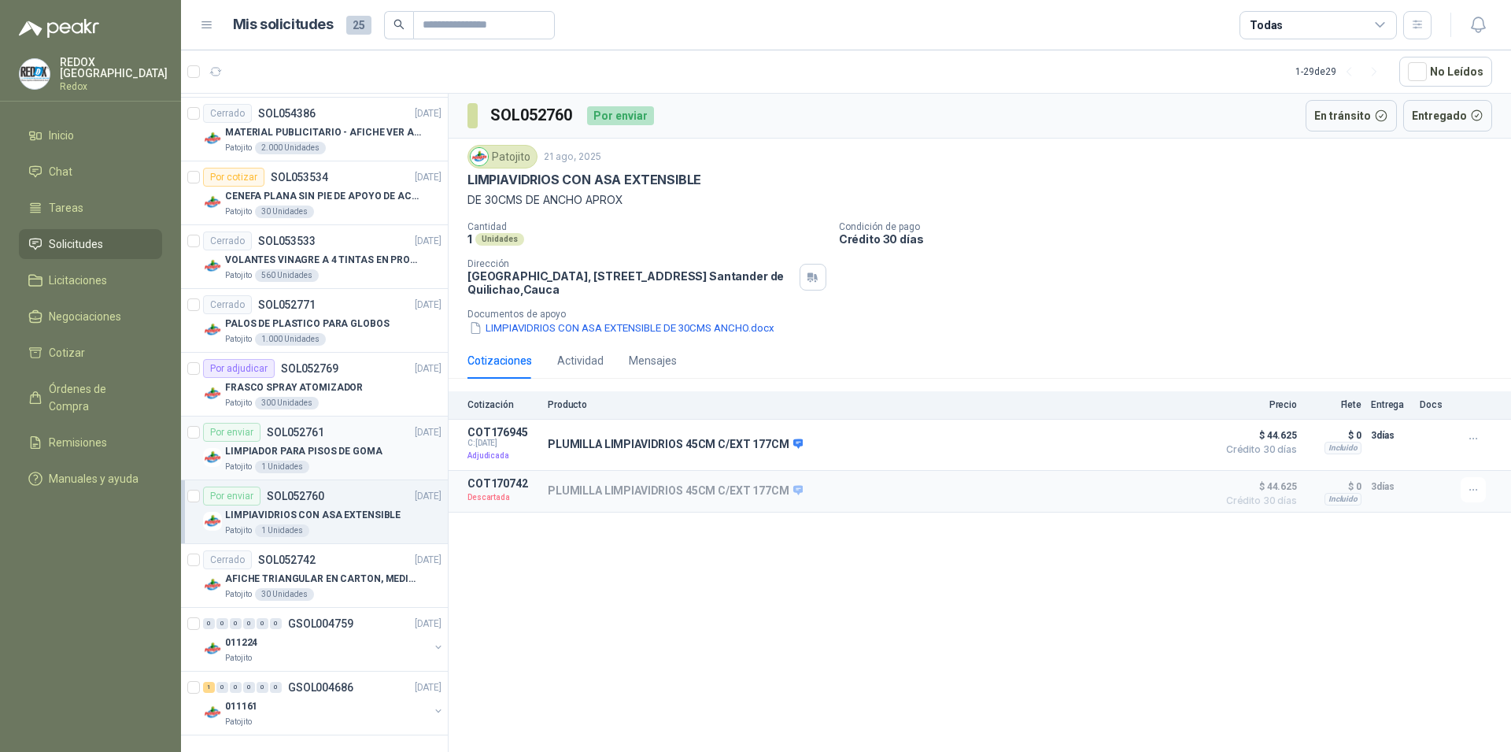
click at [346, 451] on p "LIMPIADOR PARA PISOS DE GOMA" at bounding box center [303, 451] width 157 height 15
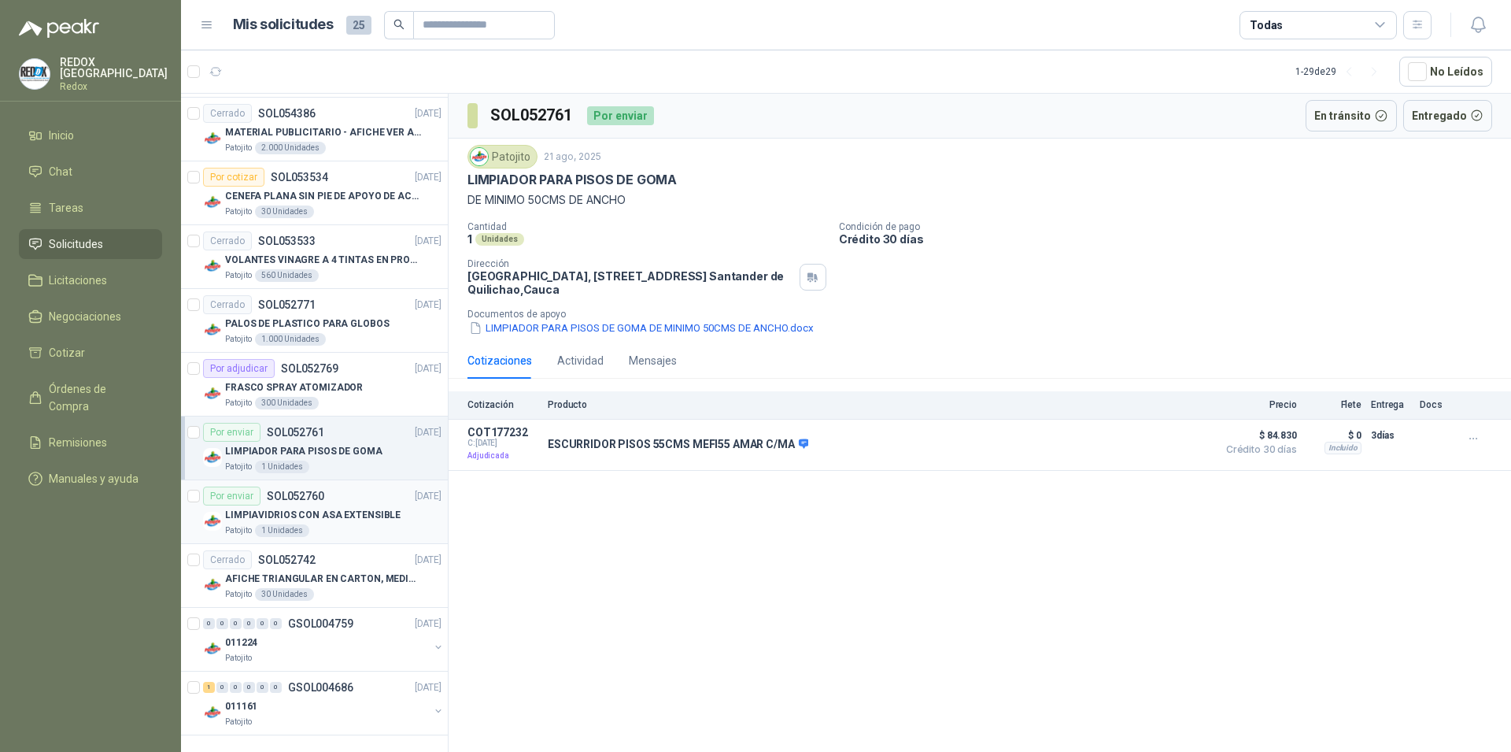
click at [342, 512] on p "LIMPIAVIDRIOS CON ASA EXTENSIBLE" at bounding box center [313, 515] width 176 height 15
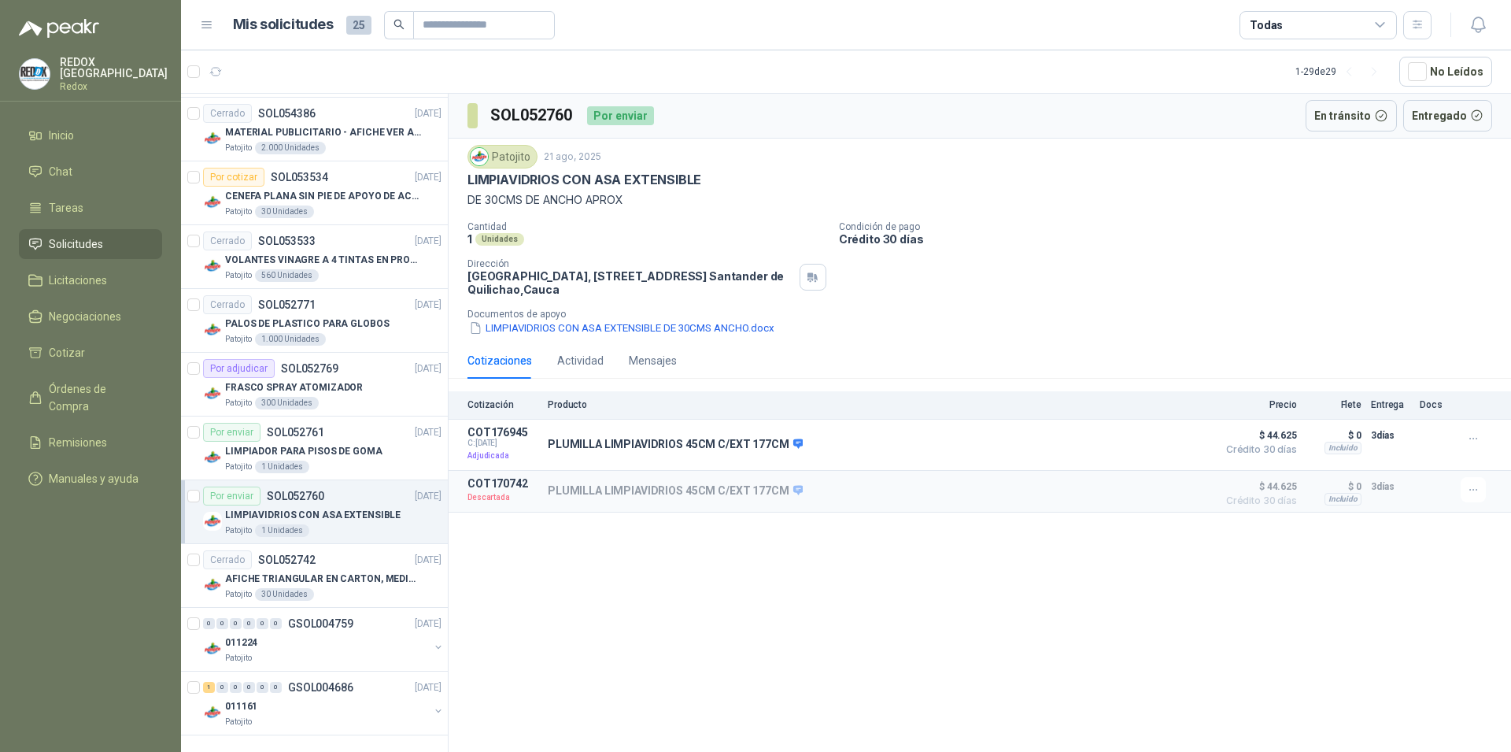
click at [61, 242] on span "Solicitudes" at bounding box center [76, 243] width 54 height 17
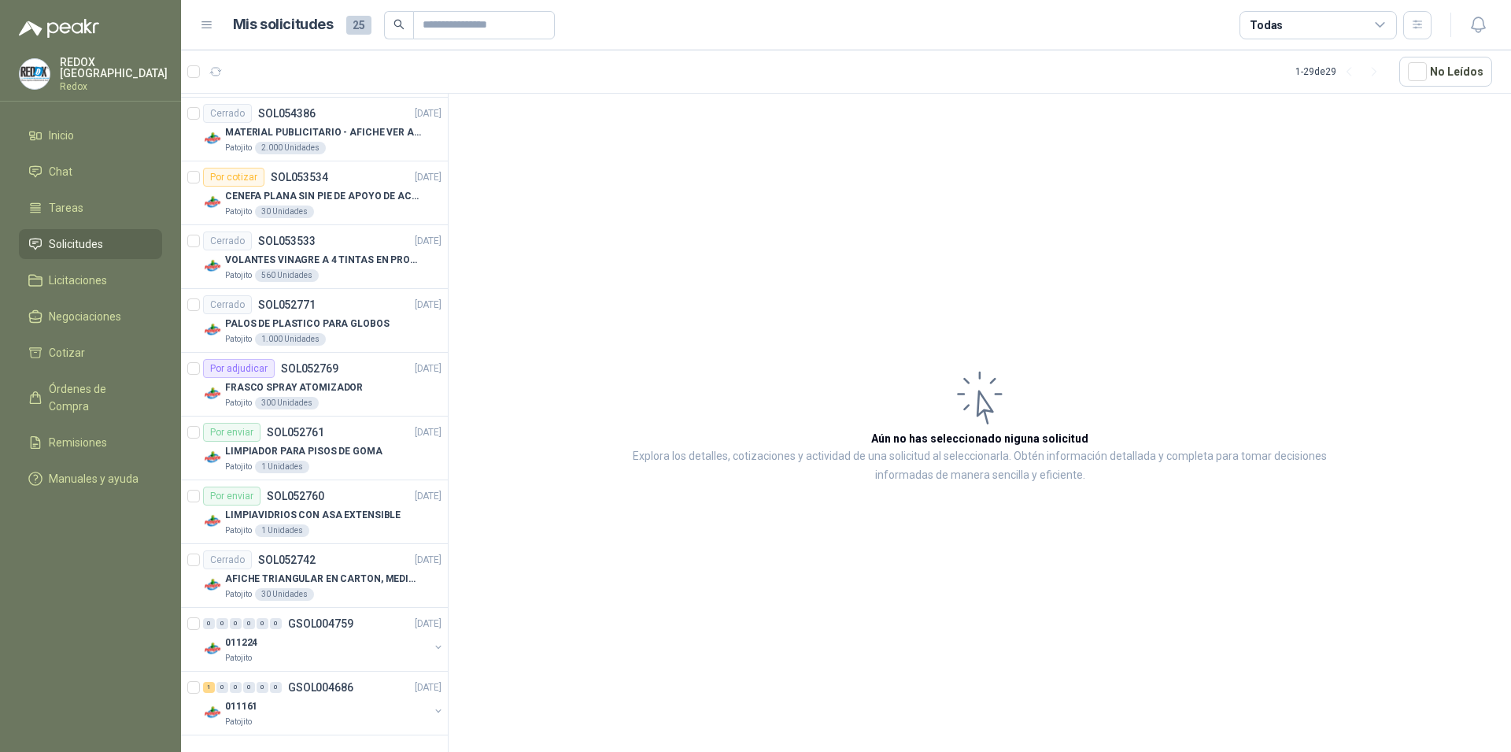
scroll to position [1208, 0]
